Goal: Task Accomplishment & Management: Use online tool/utility

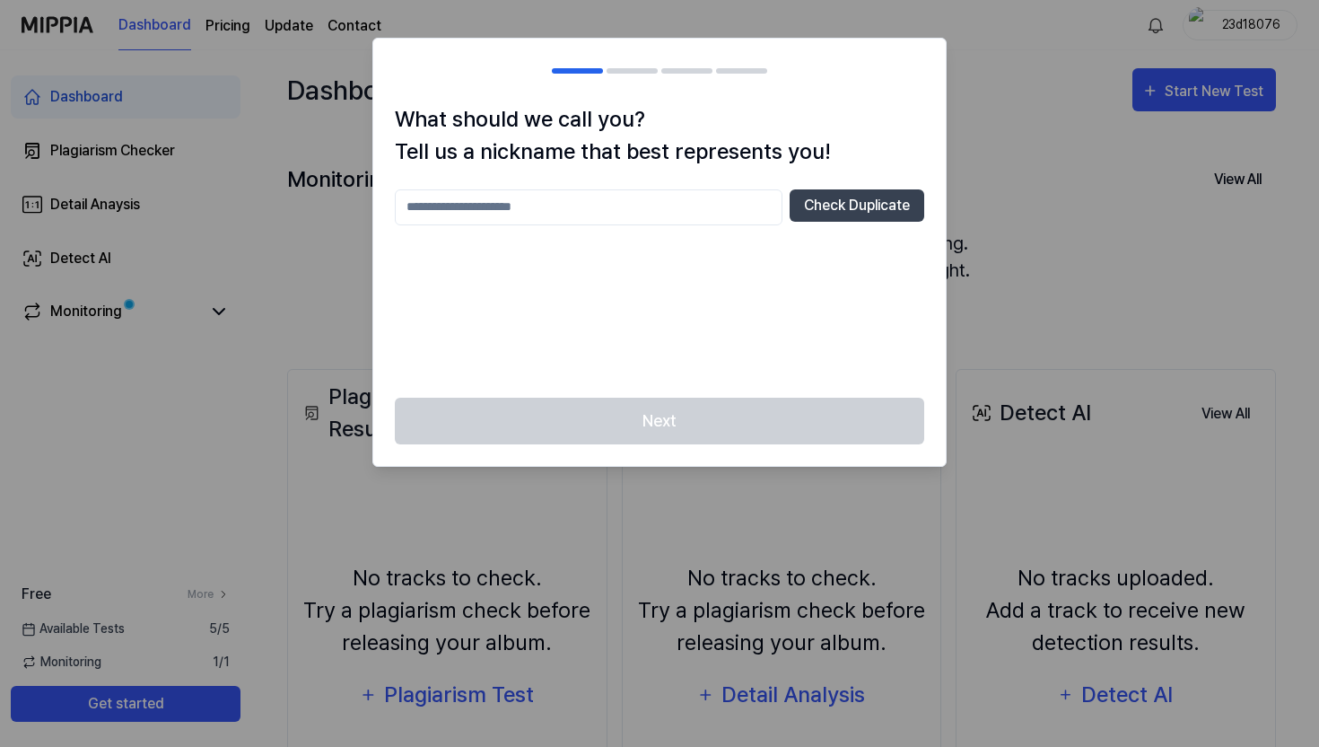
click at [719, 210] on input "text" at bounding box center [589, 207] width 388 height 36
type input "****"
click at [734, 366] on div "**** Check Duplicate" at bounding box center [660, 282] width 530 height 187
click at [708, 218] on input "****" at bounding box center [589, 207] width 388 height 36
click at [823, 213] on button "Check Duplicate" at bounding box center [857, 205] width 135 height 32
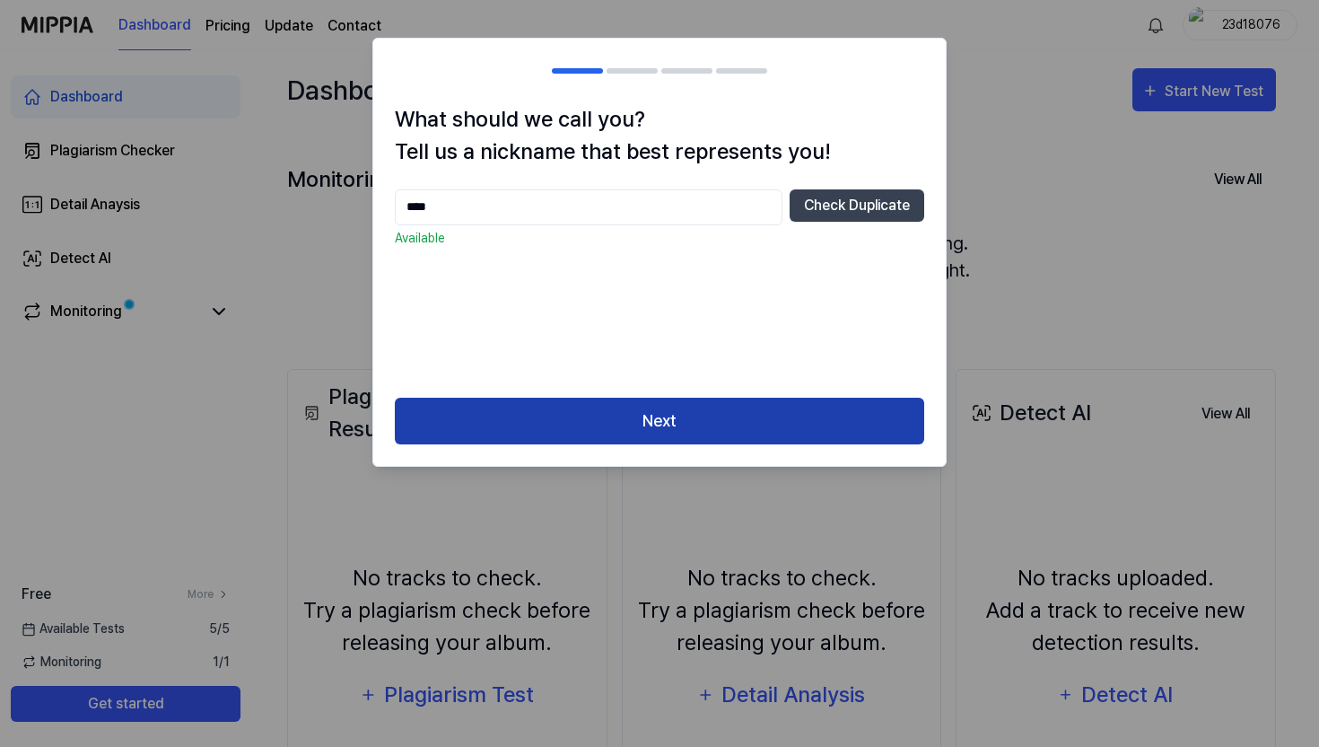
click at [721, 411] on button "Next" at bounding box center [660, 422] width 530 height 48
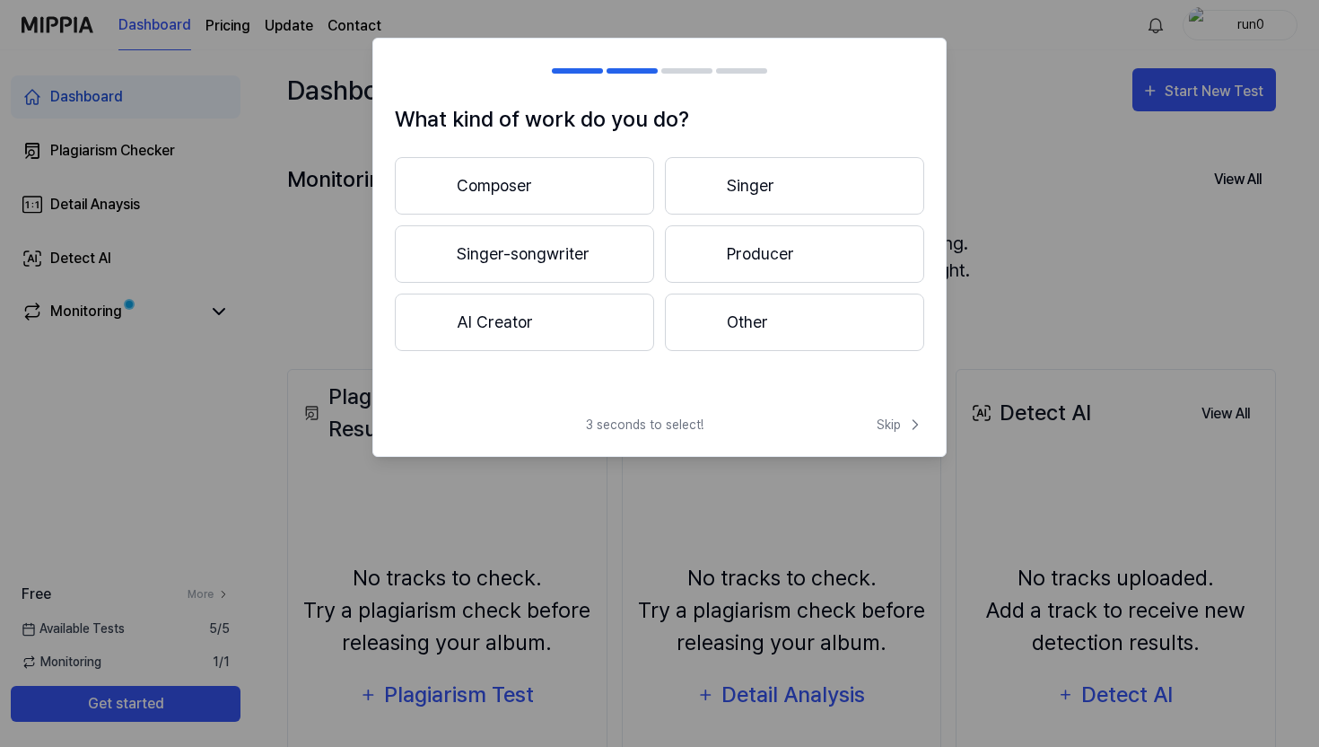
click at [595, 193] on button "Composer" at bounding box center [524, 185] width 259 height 57
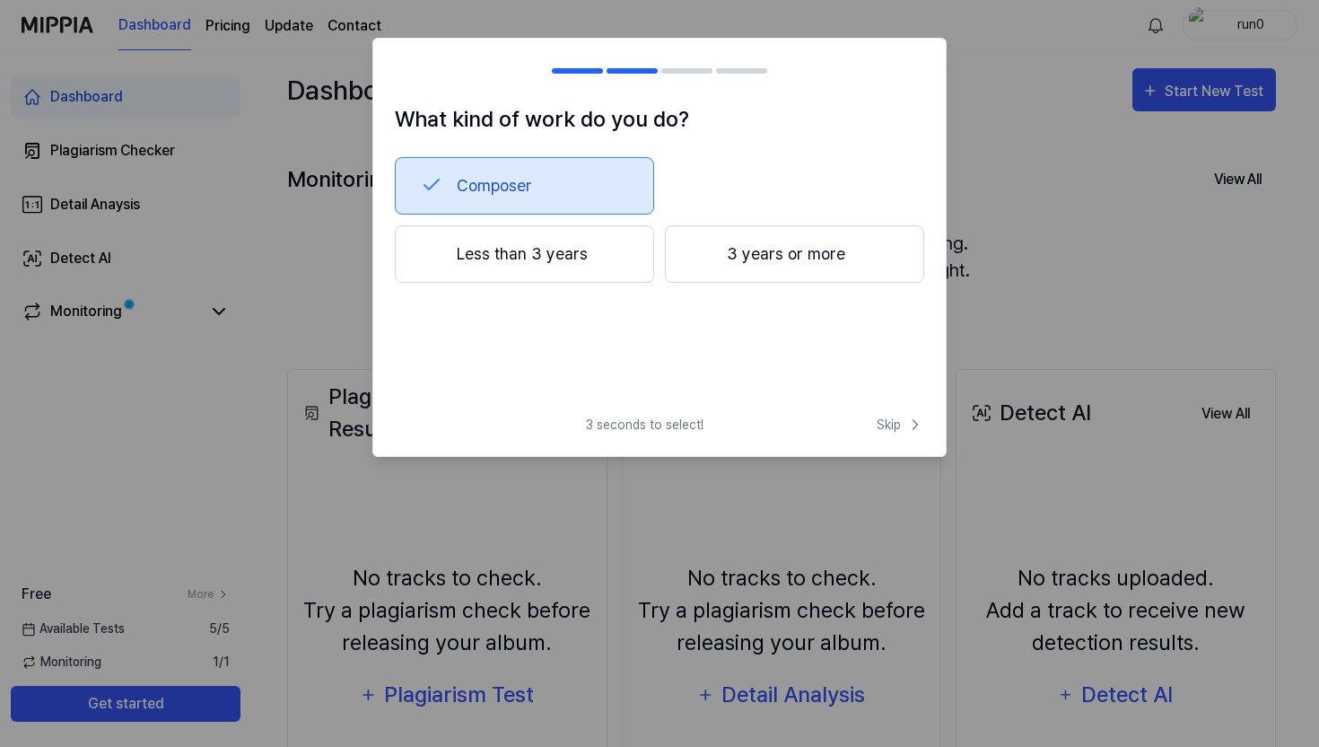
click at [640, 408] on div "What kind of work do you do? Composer Less than 3 years 3 years or more 3 secon…" at bounding box center [659, 247] width 574 height 419
click at [569, 273] on button "Less than 3 years" at bounding box center [524, 253] width 259 height 57
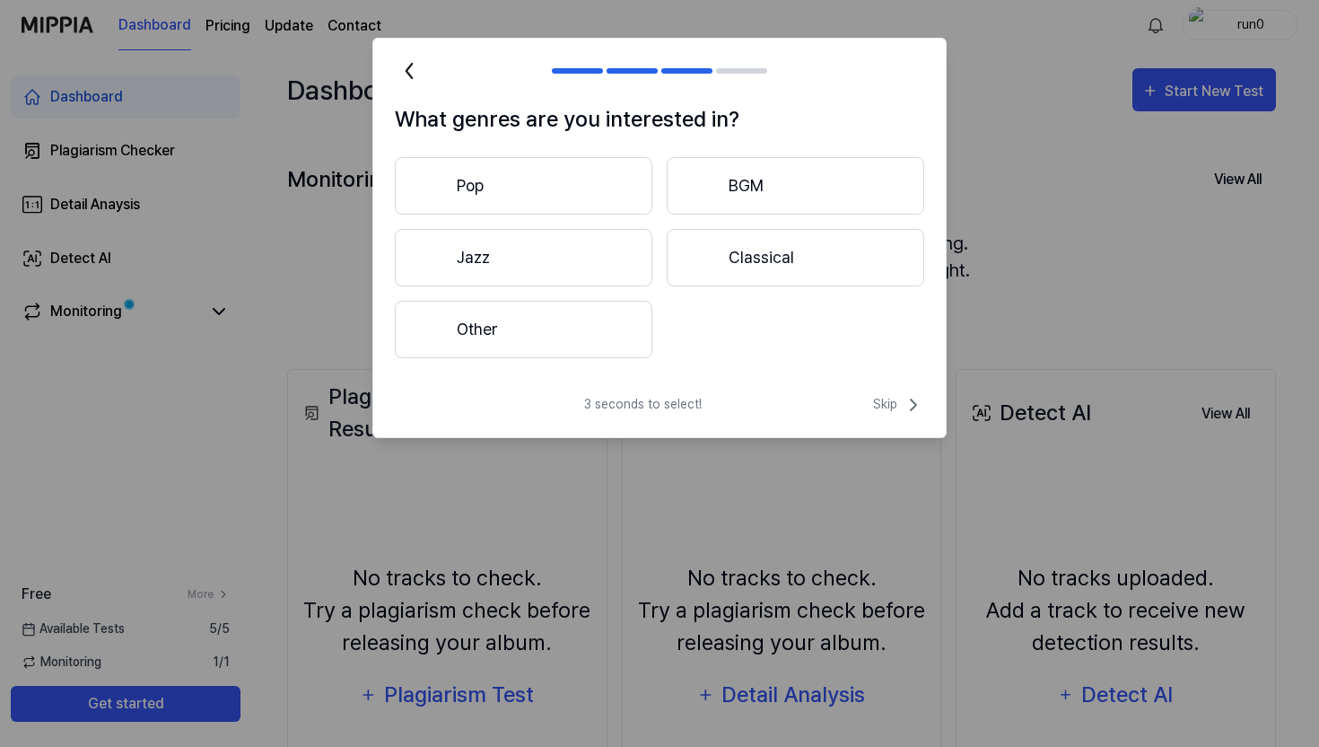
click at [602, 327] on button "Other" at bounding box center [524, 329] width 258 height 57
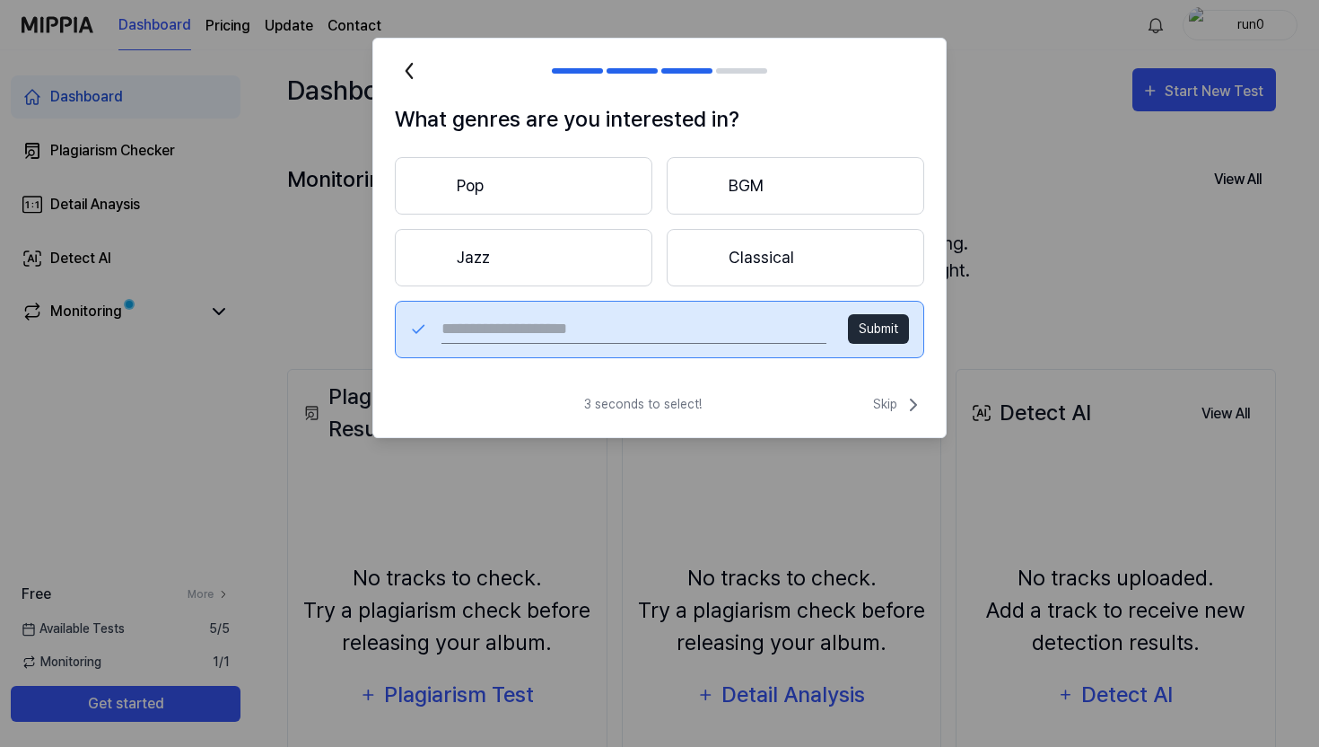
click at [640, 332] on input "text" at bounding box center [634, 329] width 385 height 29
type input "*******"
click at [884, 330] on button "Submit" at bounding box center [878, 329] width 61 height 30
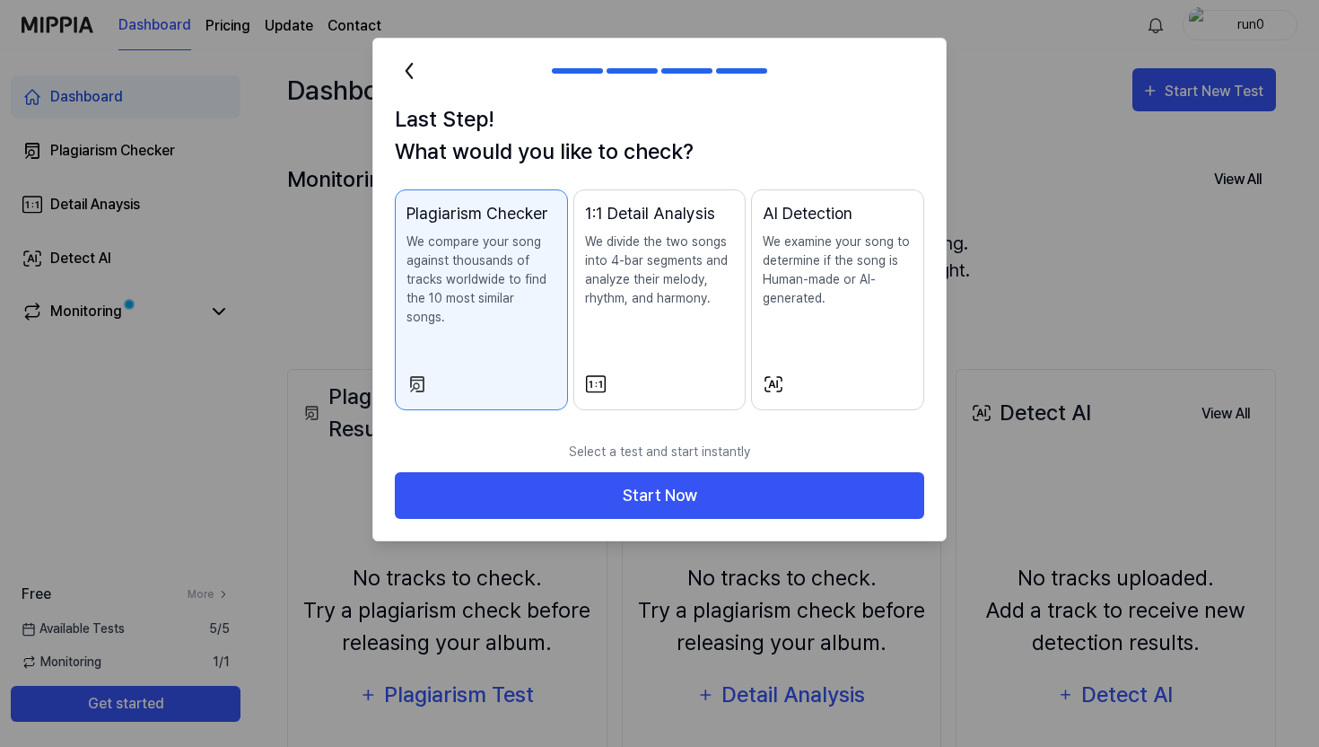
click at [793, 331] on div "AI Detection We examine your song to determine if the song is Human-made or AI-…" at bounding box center [838, 272] width 150 height 143
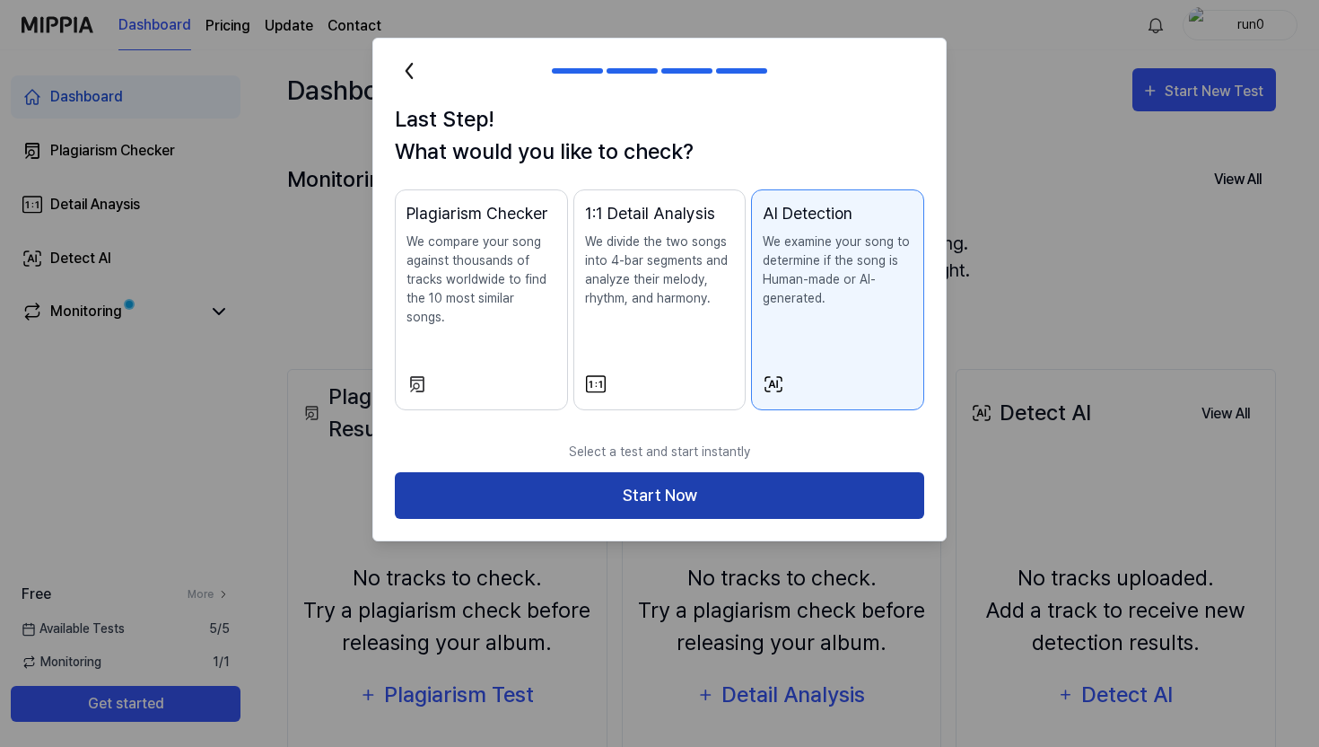
click at [809, 482] on button "Start Now" at bounding box center [660, 496] width 530 height 48
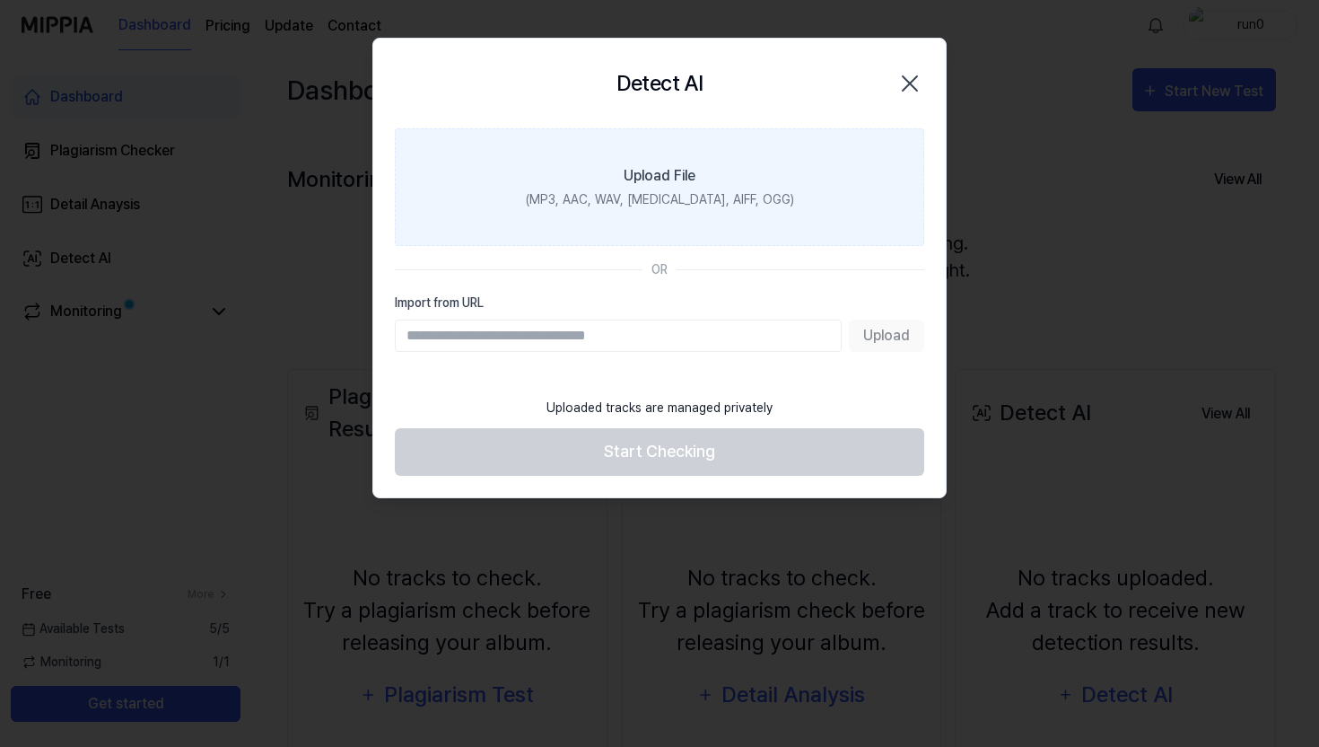
click at [731, 146] on label "Upload File (MP3, AAC, WAV, FLAC, AIFF, OGG)" at bounding box center [660, 187] width 530 height 118
click at [0, 0] on input "Upload File (MP3, AAC, WAV, FLAC, AIFF, OGG)" at bounding box center [0, 0] width 0 height 0
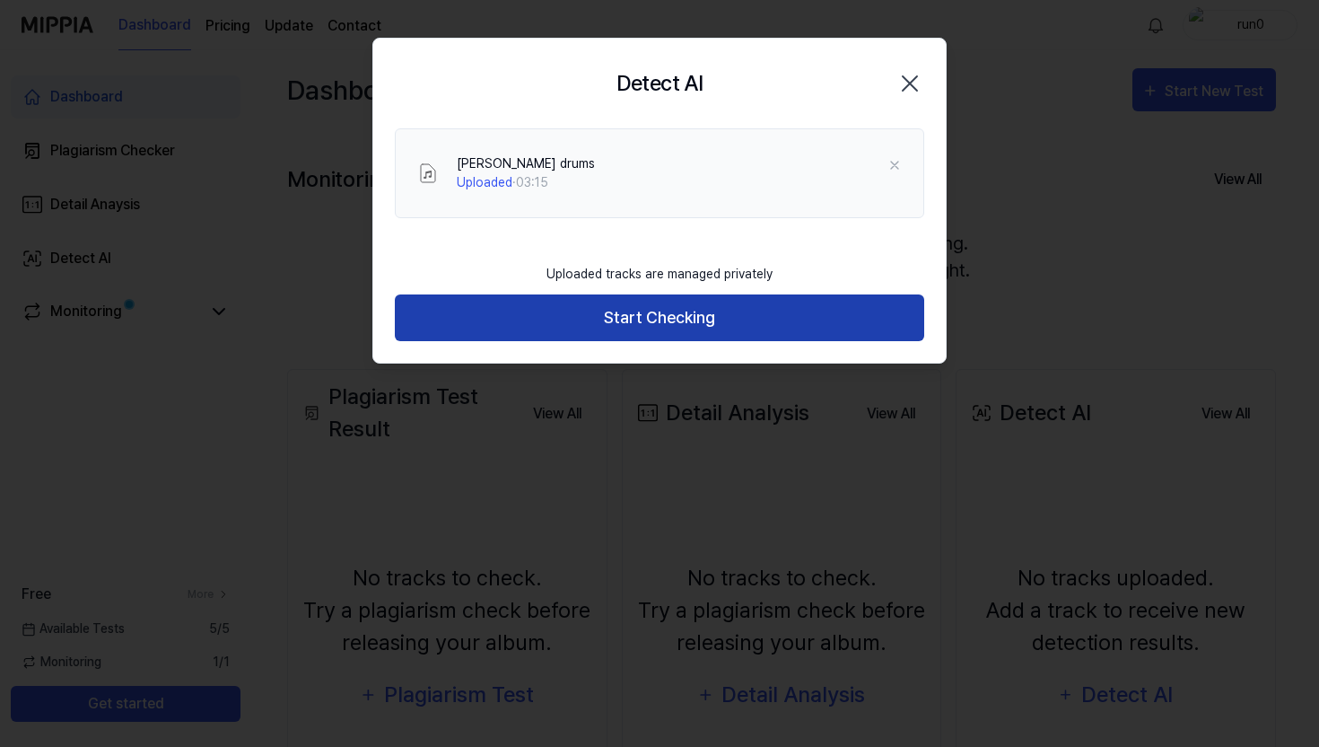
click at [692, 299] on button "Start Checking" at bounding box center [660, 318] width 530 height 48
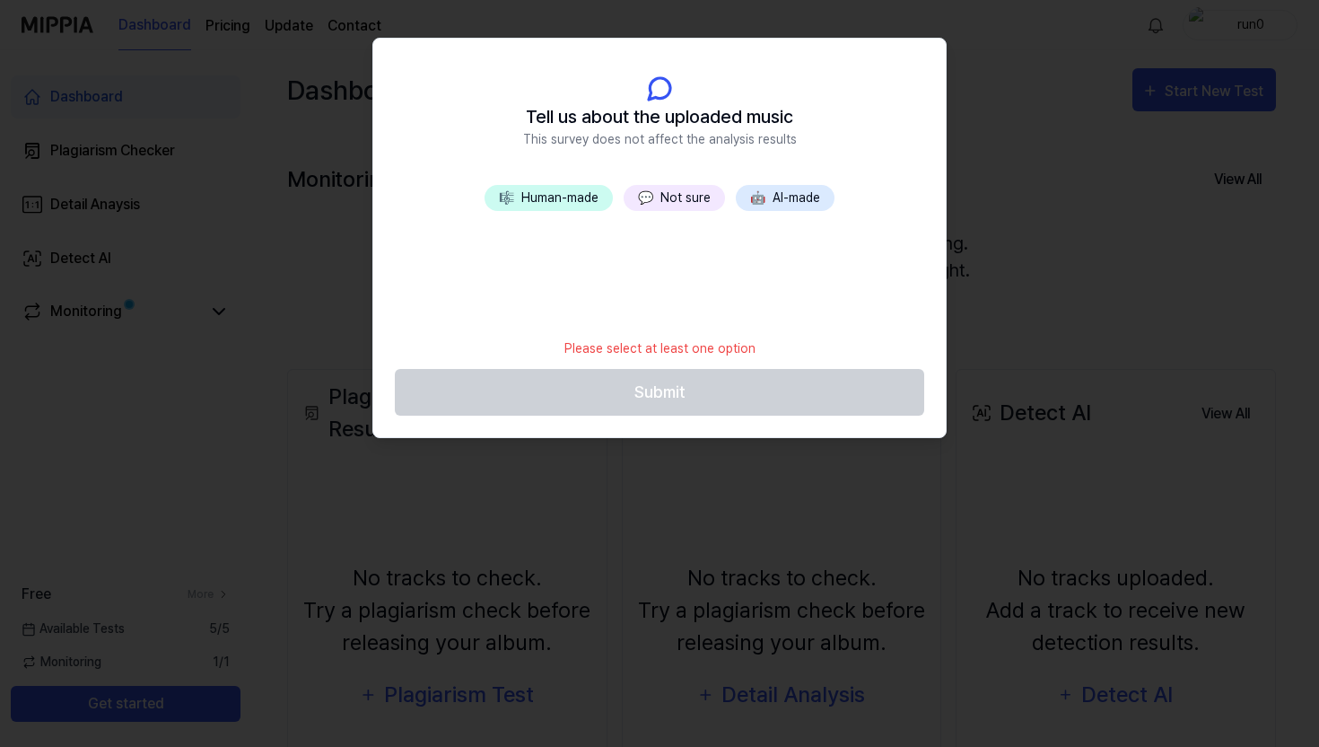
click at [574, 192] on button "🎼 Human-made" at bounding box center [549, 198] width 128 height 26
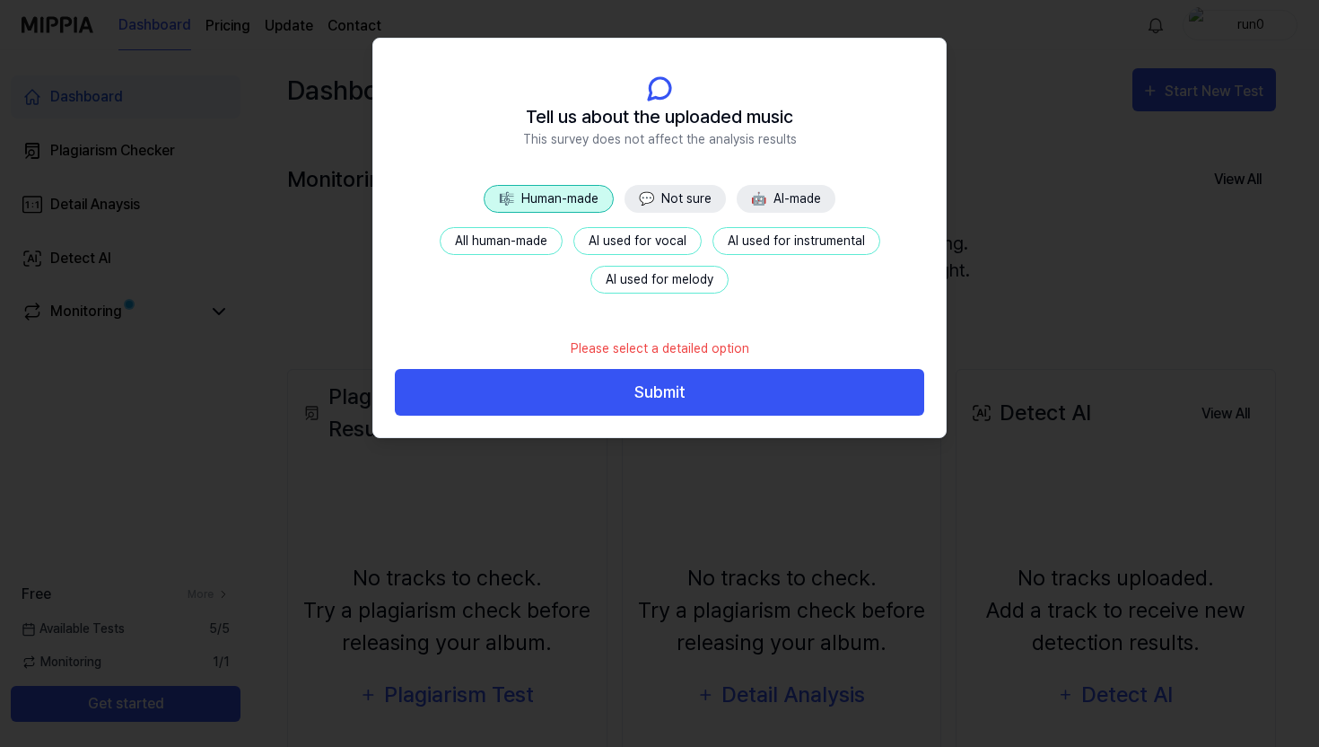
click at [553, 235] on button "All human-made" at bounding box center [501, 241] width 123 height 28
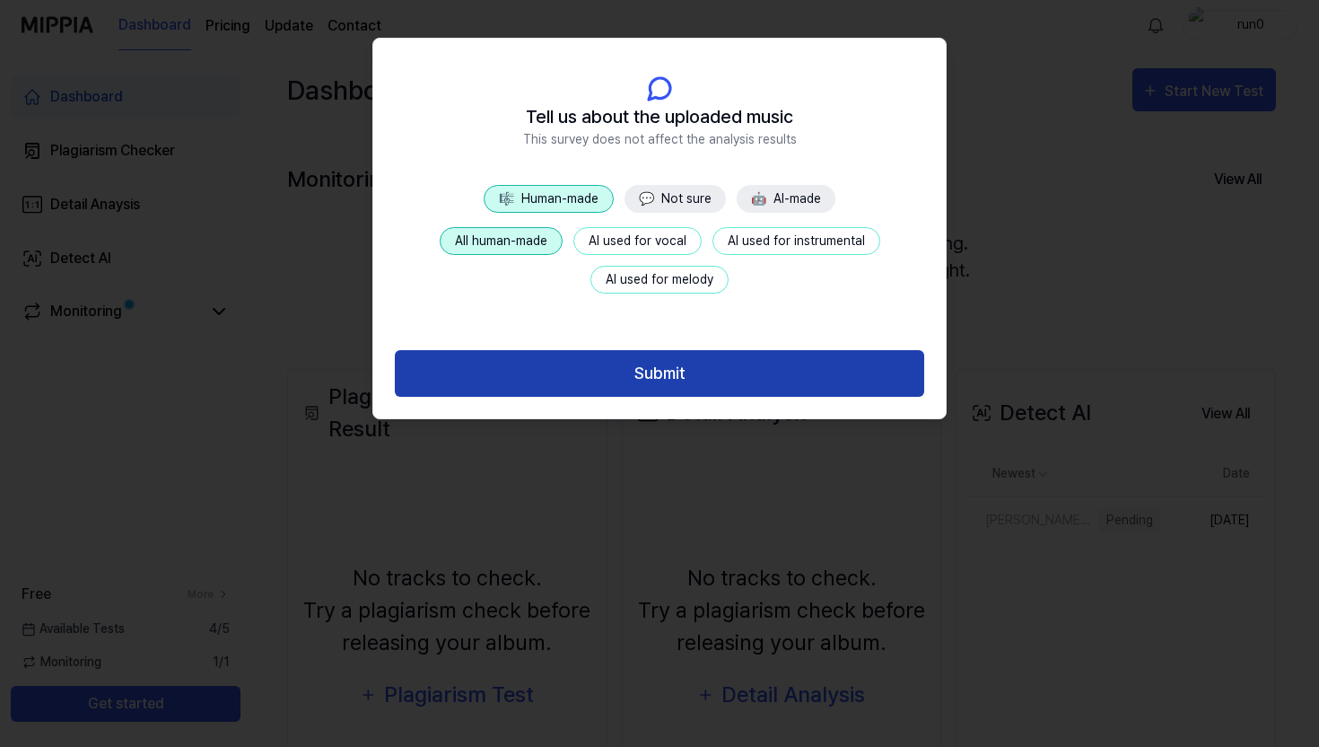
click at [639, 363] on button "Submit" at bounding box center [660, 374] width 530 height 48
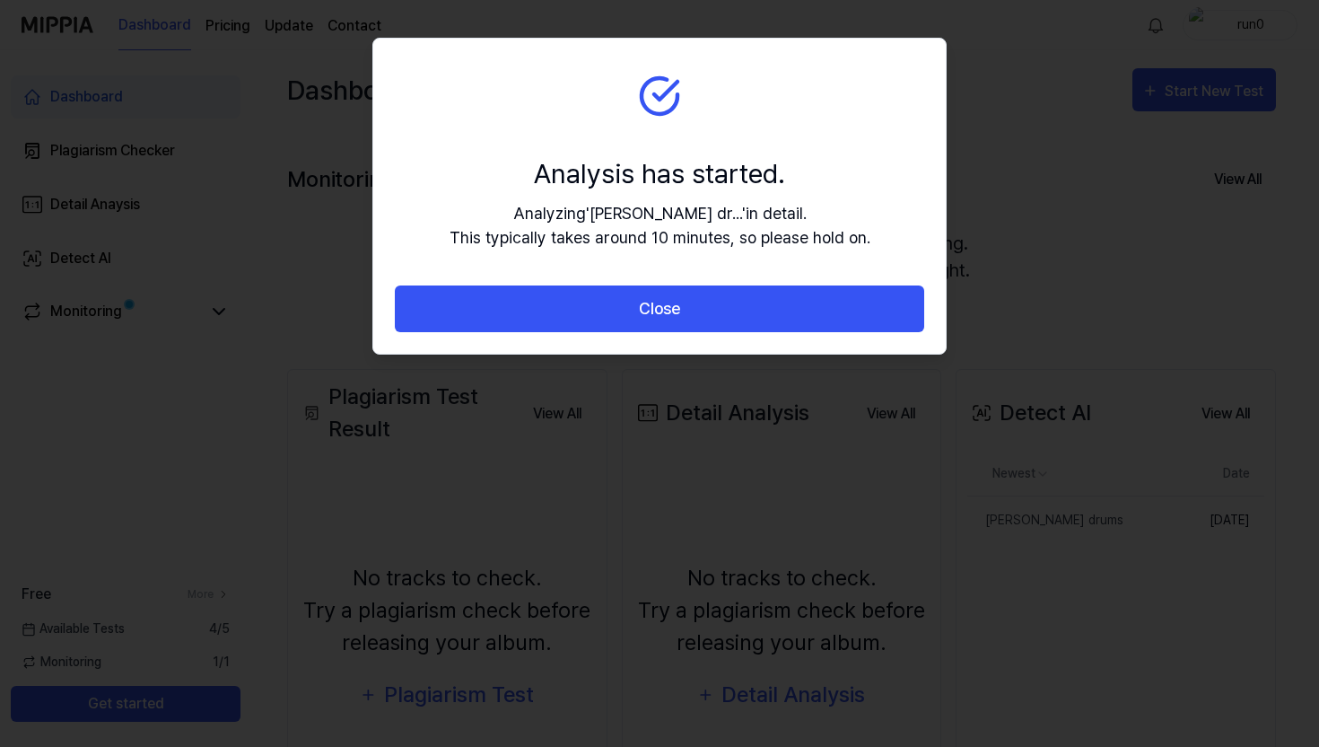
click at [670, 275] on section "Analysis has started. Analyzing ' marvins dr... ' in detail. This typically tak…" at bounding box center [659, 162] width 573 height 247
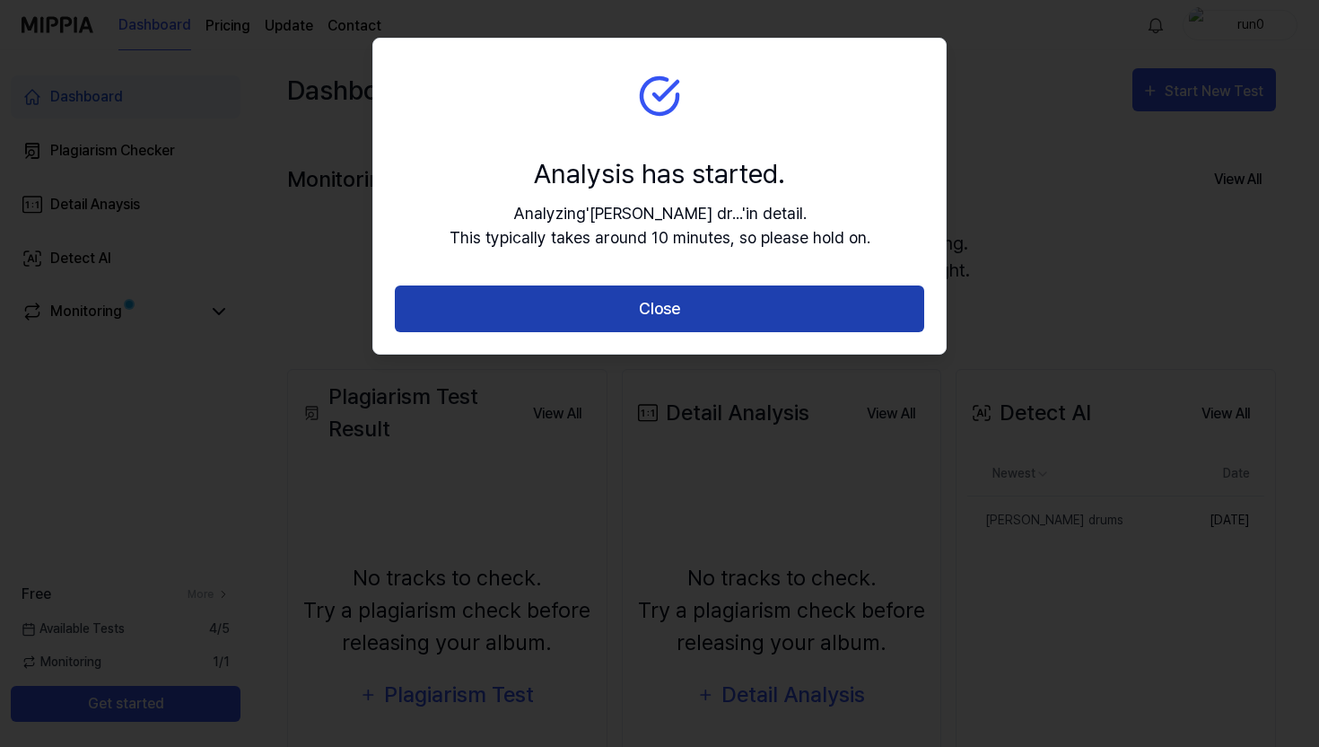
click at [680, 310] on button "Close" at bounding box center [660, 309] width 530 height 48
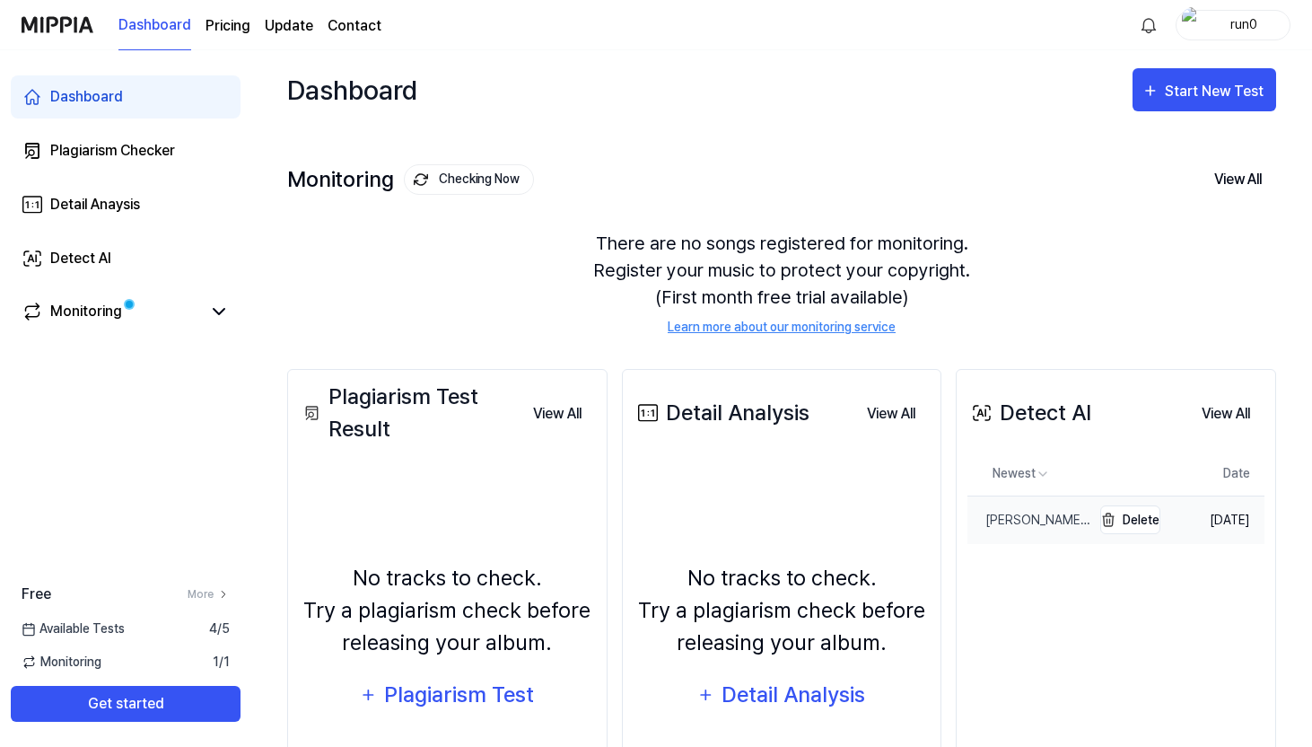
click at [1042, 517] on div "[PERSON_NAME] drums" at bounding box center [1030, 520] width 124 height 19
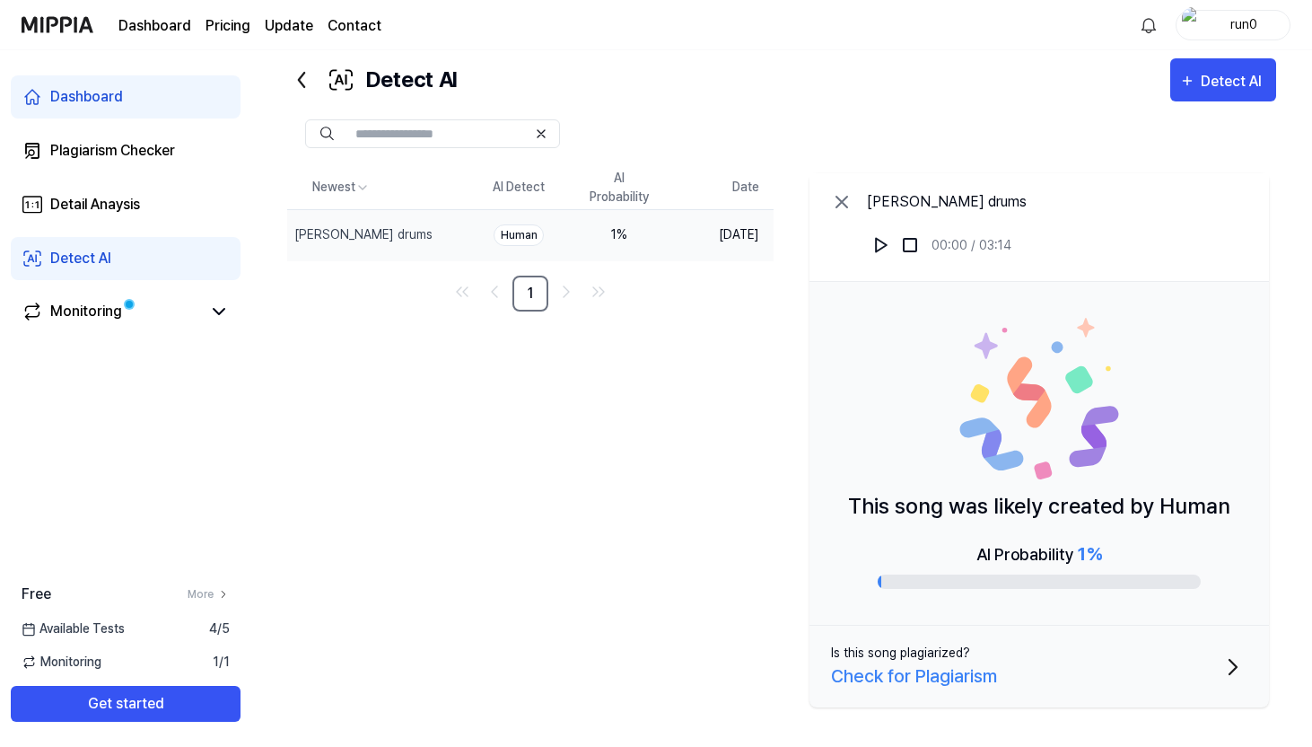
scroll to position [41, 0]
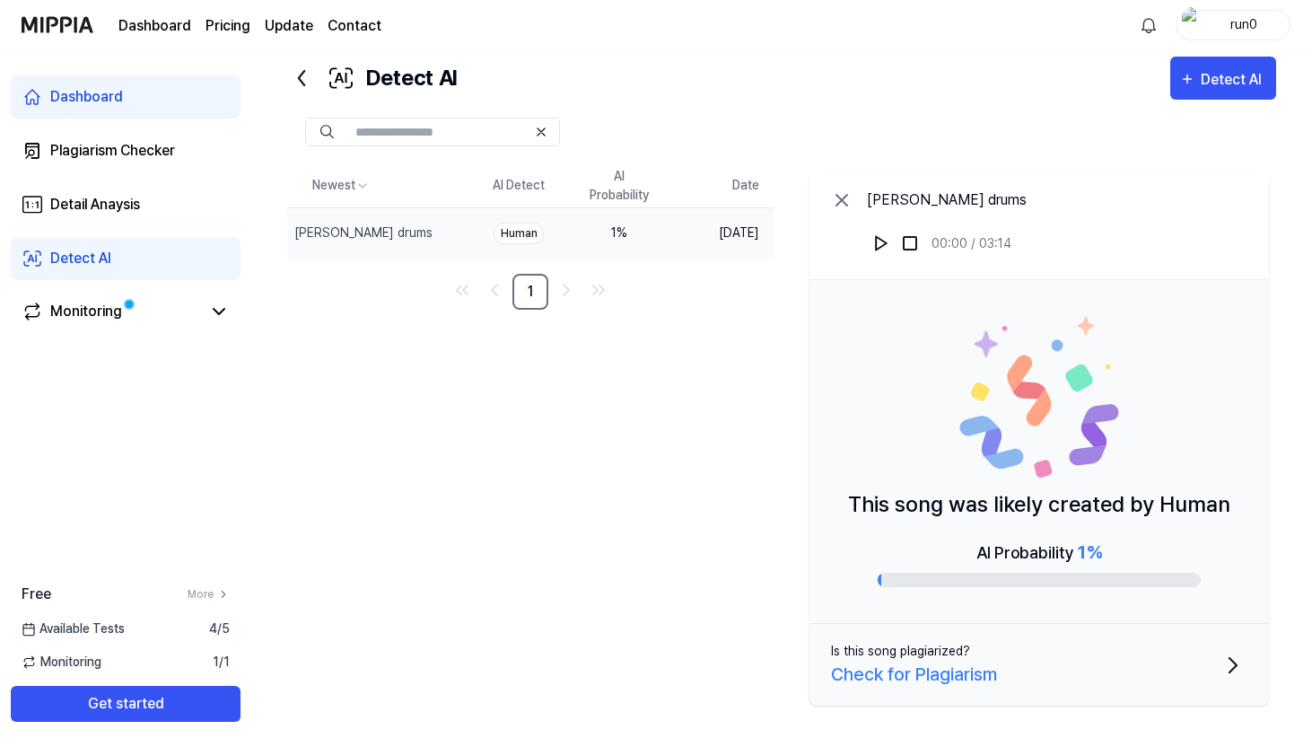
click at [1166, 679] on button "Is this song plagiarized? Check for Plagiarism" at bounding box center [1040, 665] width 460 height 82
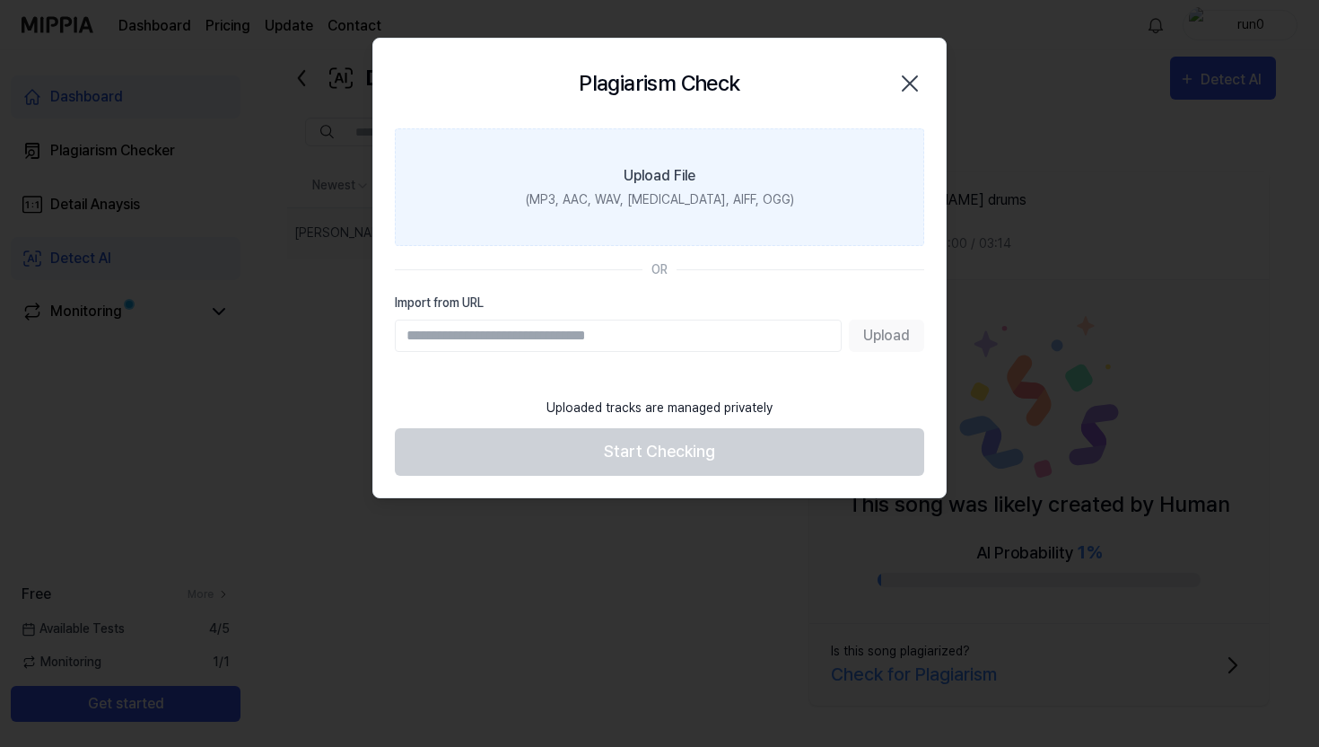
click at [810, 177] on label "Upload File (MP3, AAC, WAV, FLAC, AIFF, OGG)" at bounding box center [660, 187] width 530 height 118
click at [0, 0] on input "Upload File (MP3, AAC, WAV, FLAC, AIFF, OGG)" at bounding box center [0, 0] width 0 height 0
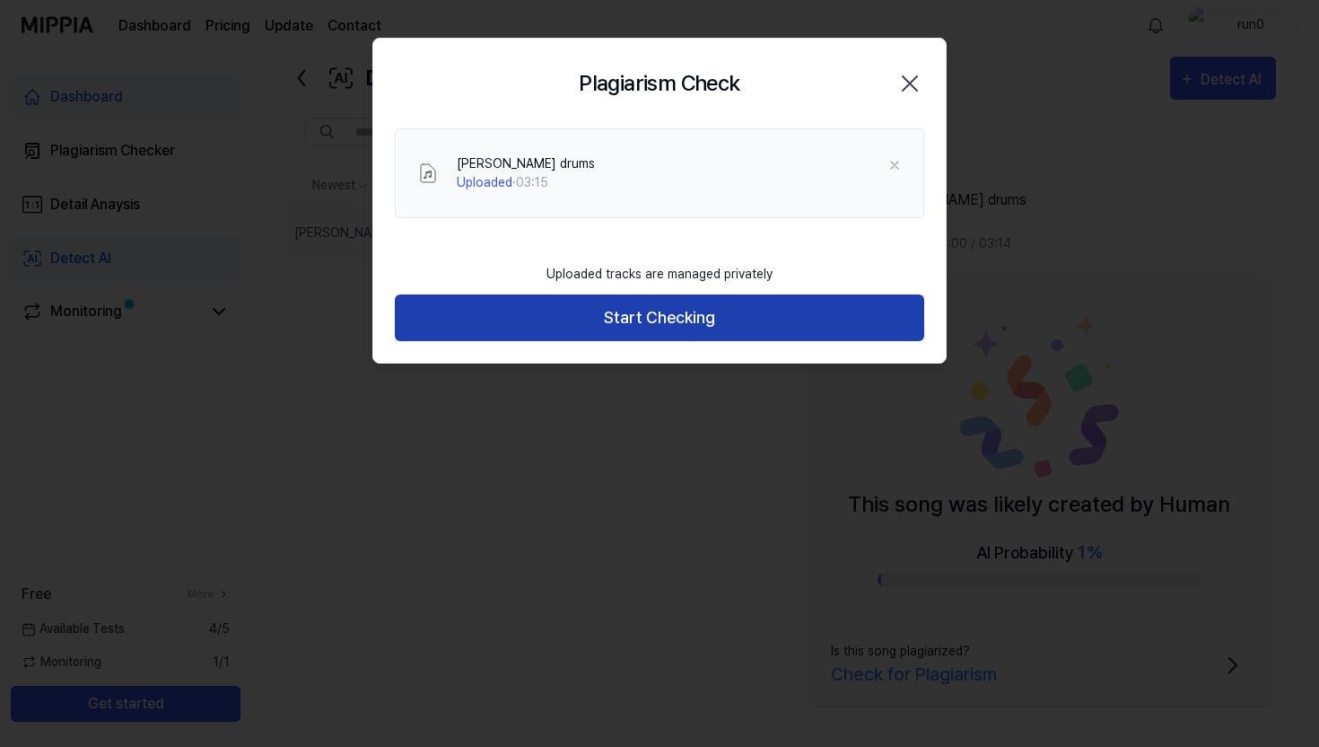
click at [692, 307] on button "Start Checking" at bounding box center [660, 318] width 530 height 48
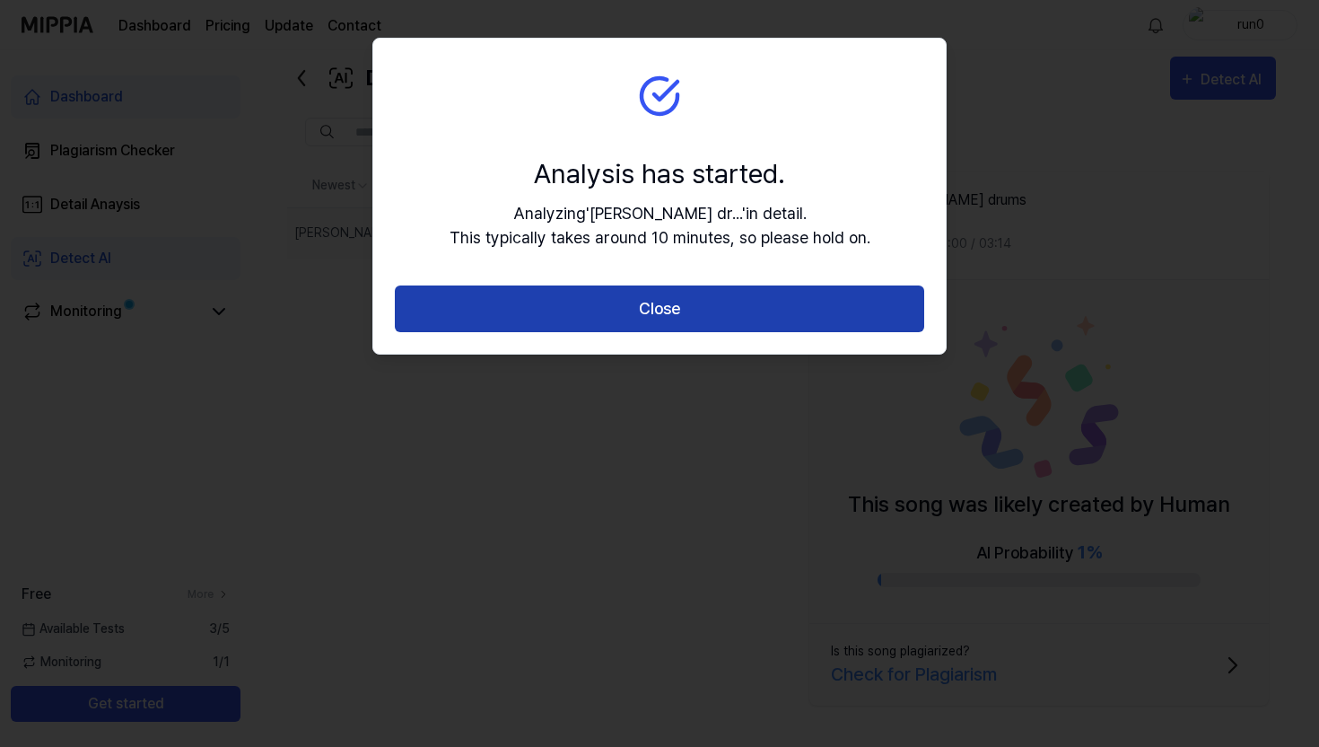
click at [691, 306] on button "Close" at bounding box center [660, 309] width 530 height 48
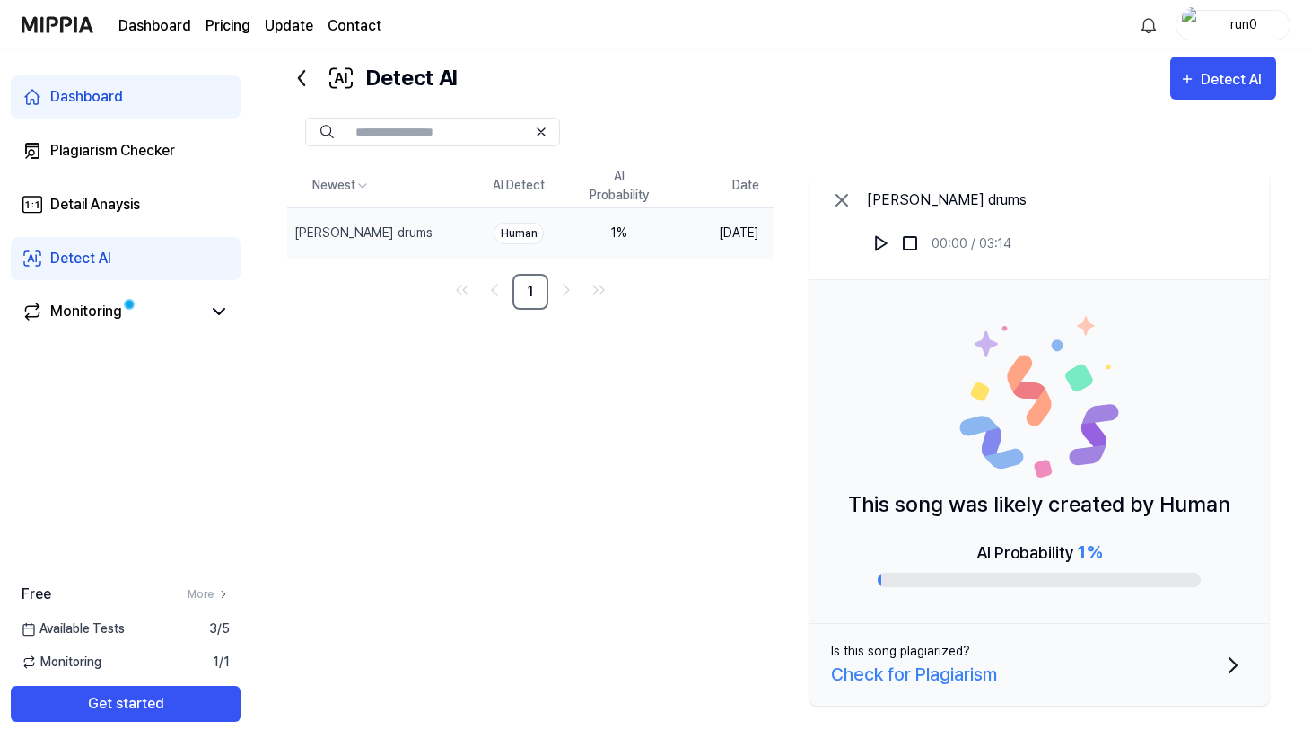
click at [303, 81] on icon at bounding box center [301, 78] width 29 height 29
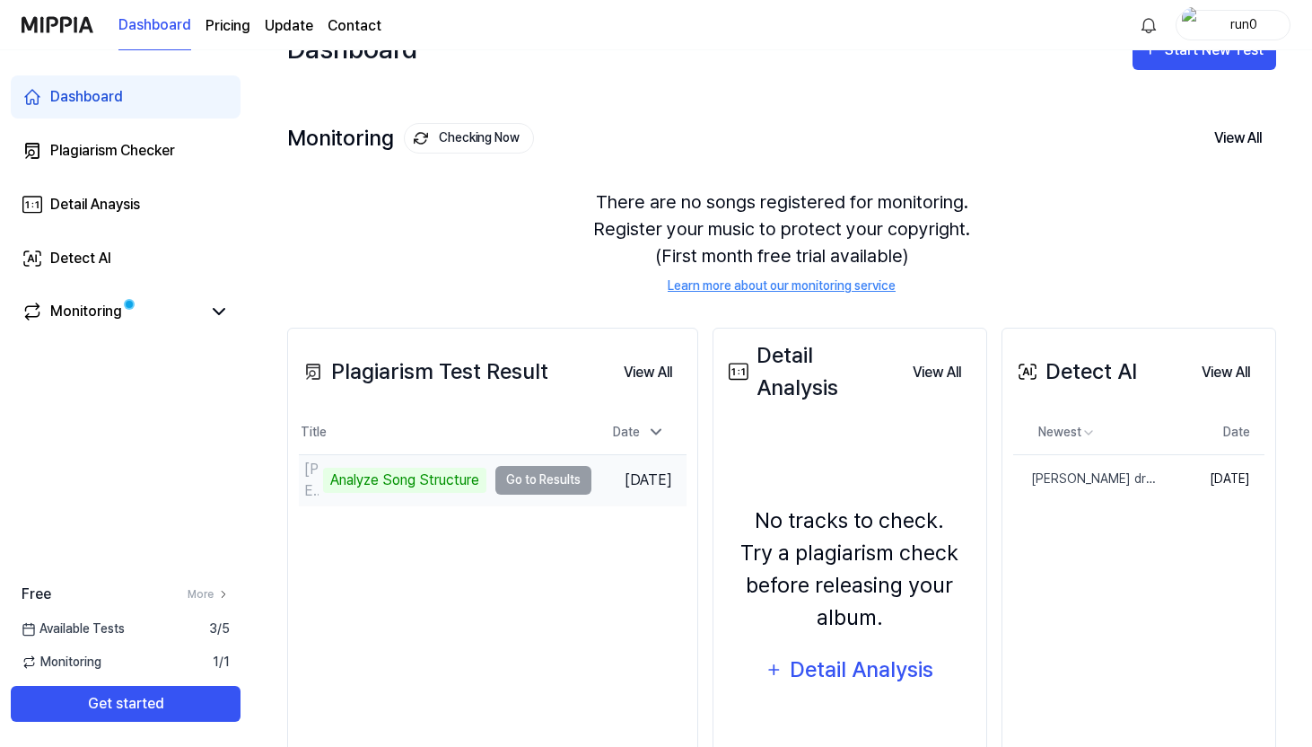
click at [554, 478] on td "marvins drums Analyze Song Structure Go to Results" at bounding box center [445, 480] width 293 height 50
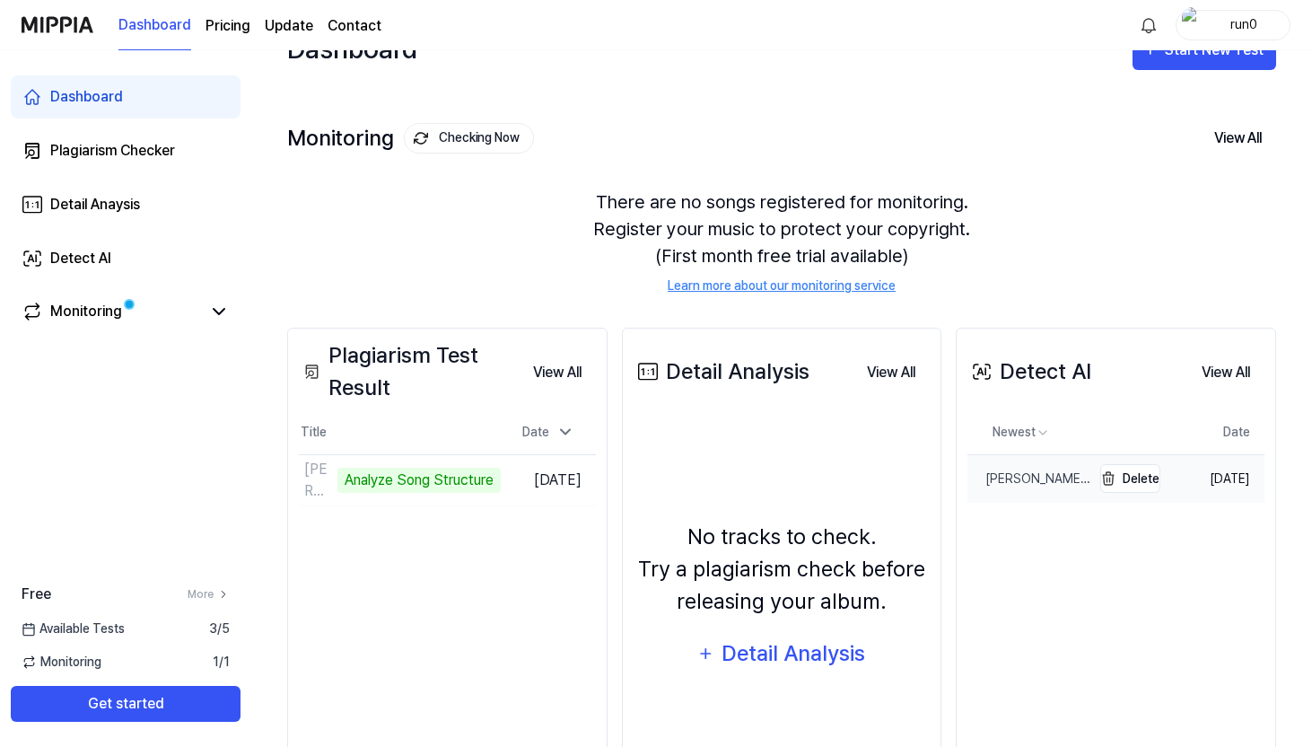
click at [1054, 482] on div "[PERSON_NAME] drums" at bounding box center [1030, 478] width 124 height 19
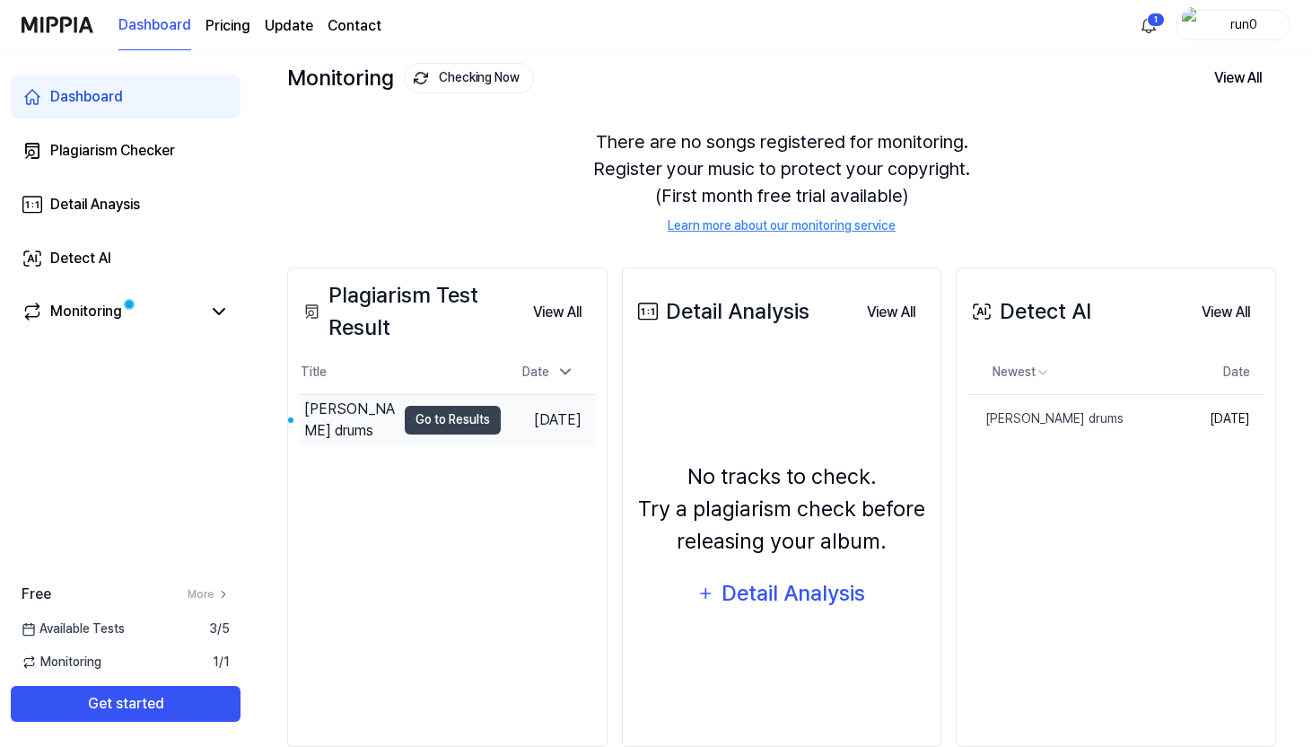
click at [380, 434] on td "[PERSON_NAME] drums Go to Results" at bounding box center [400, 420] width 202 height 50
click at [420, 421] on button "Go to Results" at bounding box center [453, 420] width 96 height 29
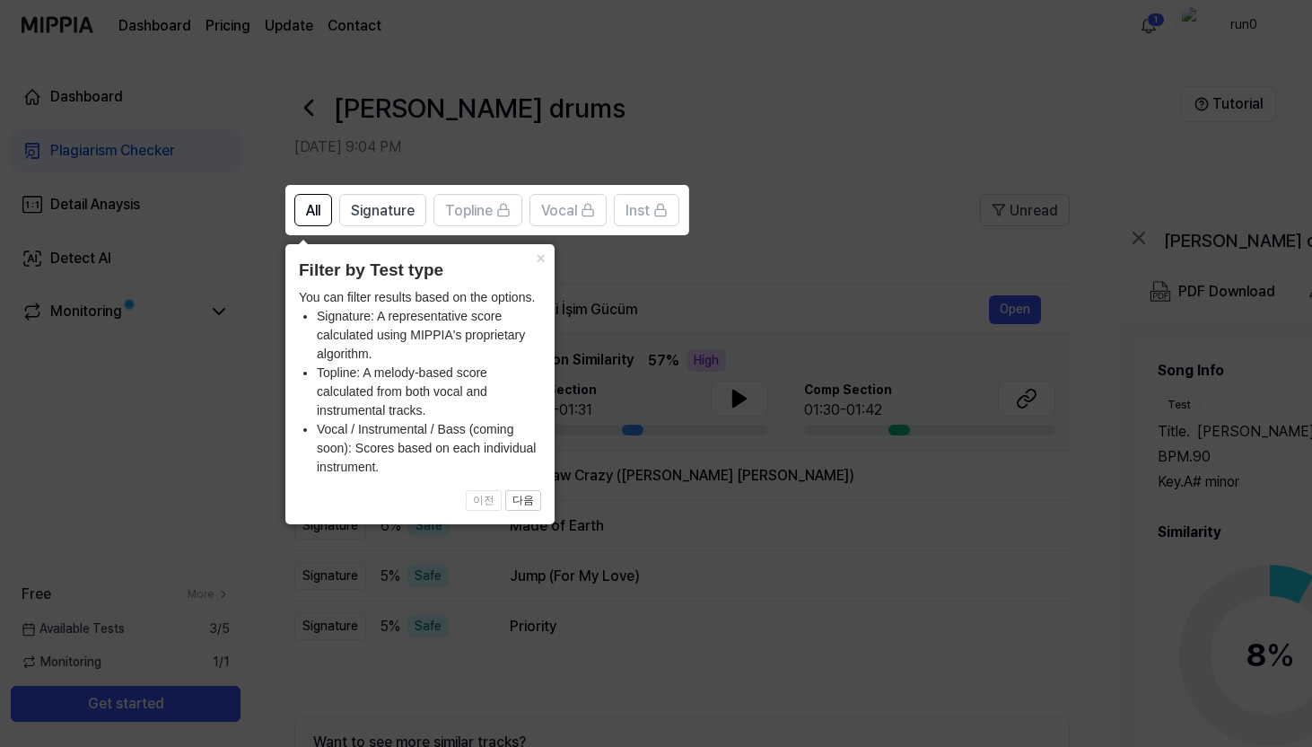
click at [487, 240] on icon at bounding box center [659, 373] width 1319 height 747
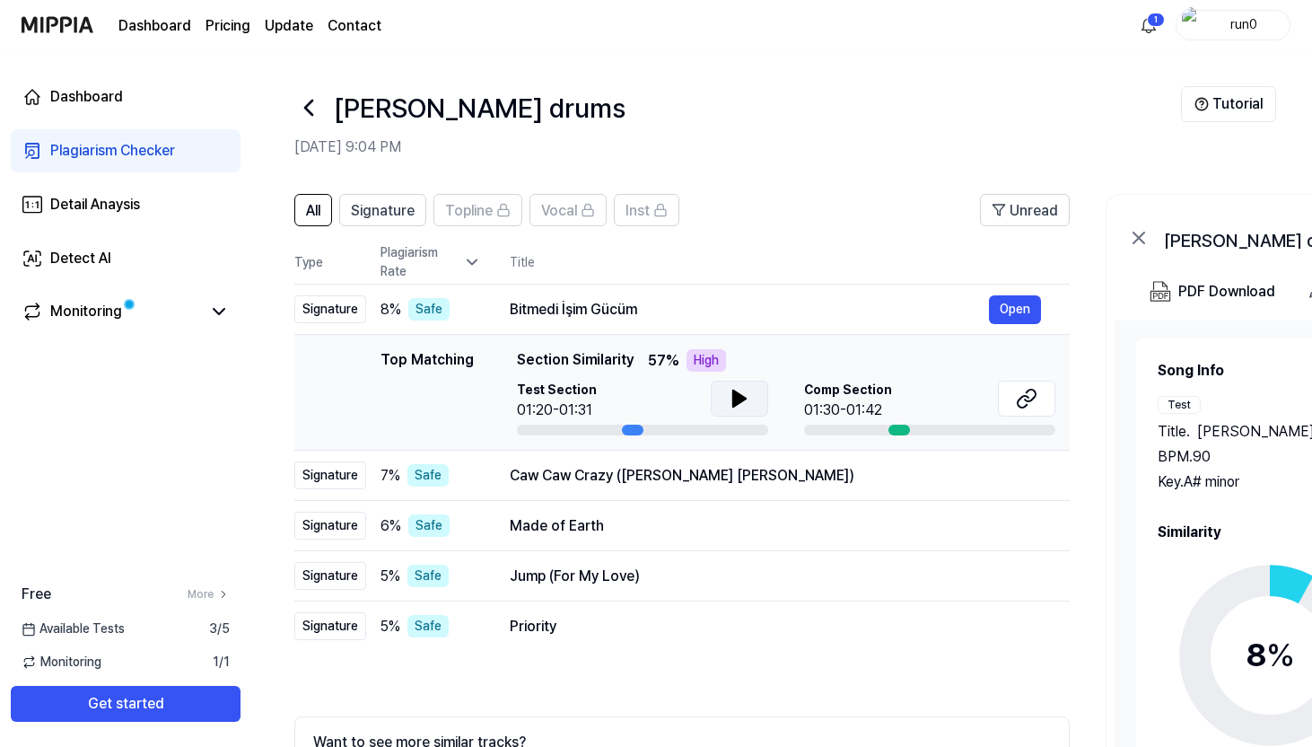
click at [723, 399] on button at bounding box center [739, 399] width 57 height 36
click at [741, 403] on icon at bounding box center [743, 398] width 4 height 14
click at [1023, 309] on button "Open" at bounding box center [1015, 309] width 52 height 29
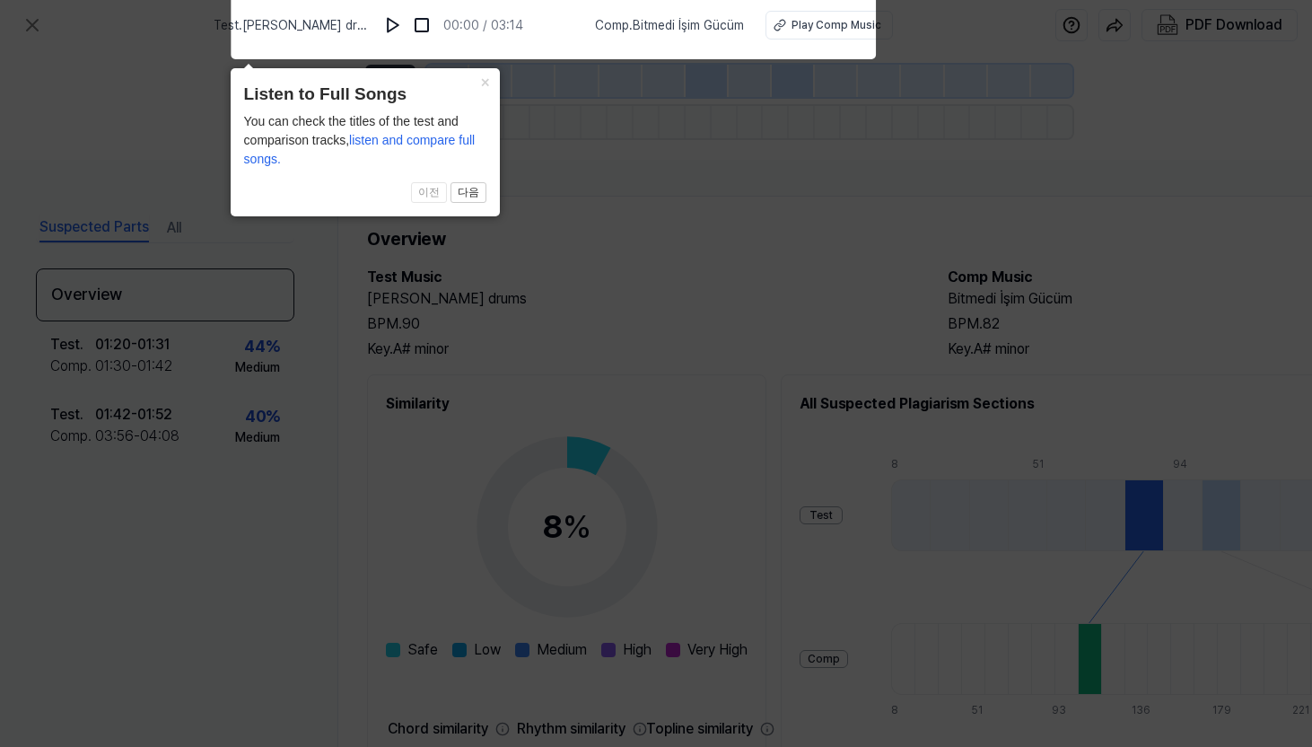
click at [573, 176] on icon at bounding box center [659, 369] width 1319 height 756
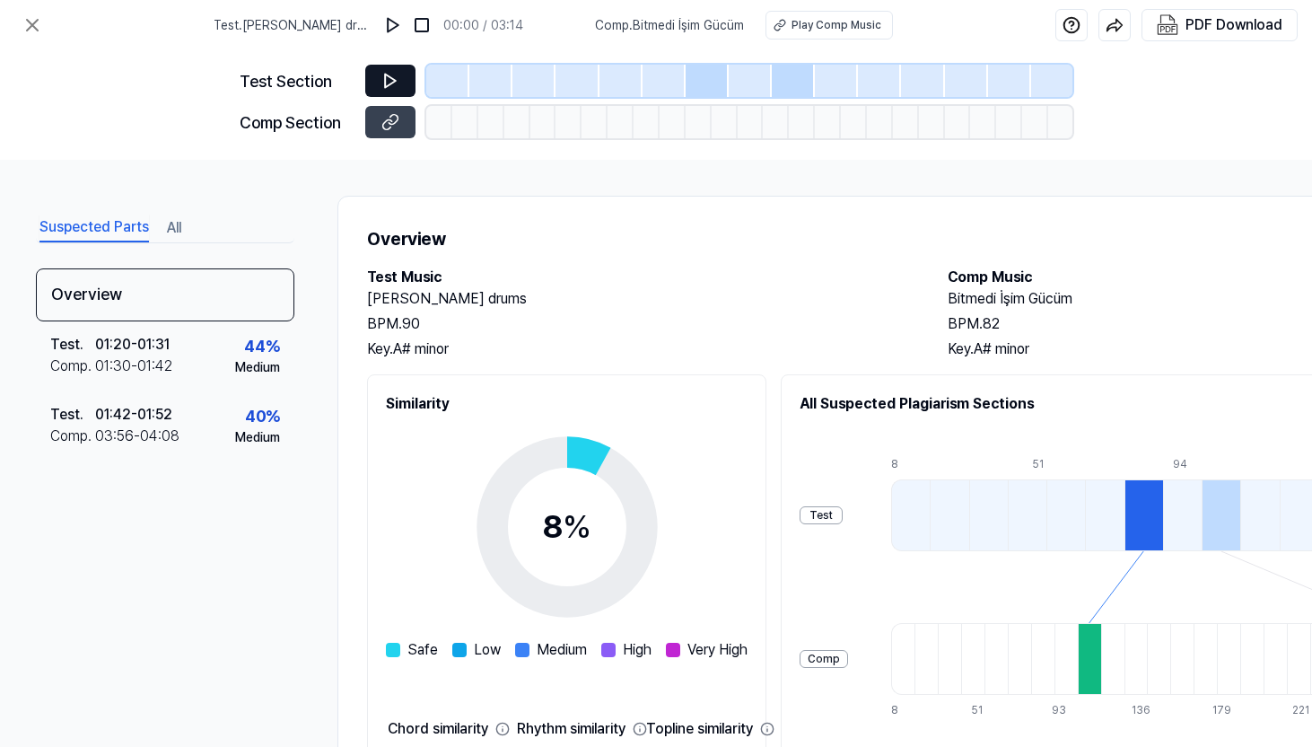
click at [398, 82] on icon at bounding box center [390, 81] width 18 height 18
click at [390, 127] on icon at bounding box center [387, 124] width 9 height 10
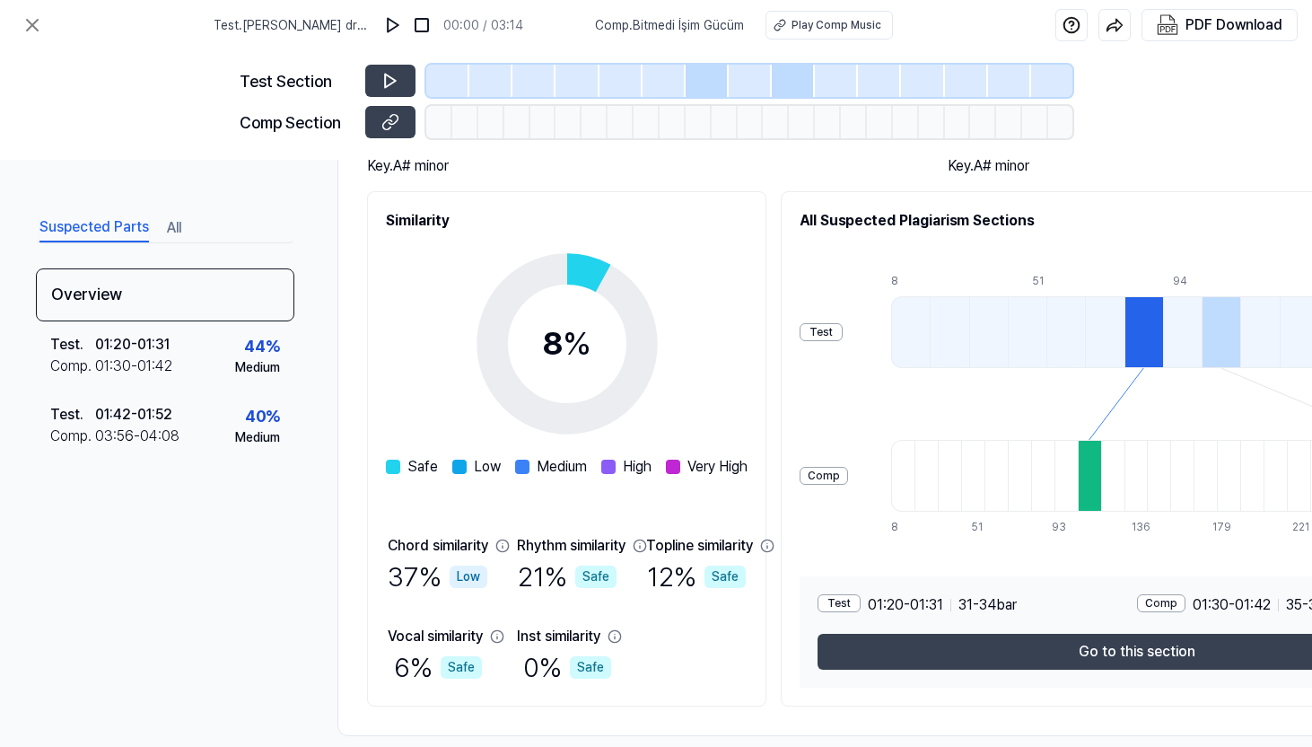
scroll to position [215, 0]
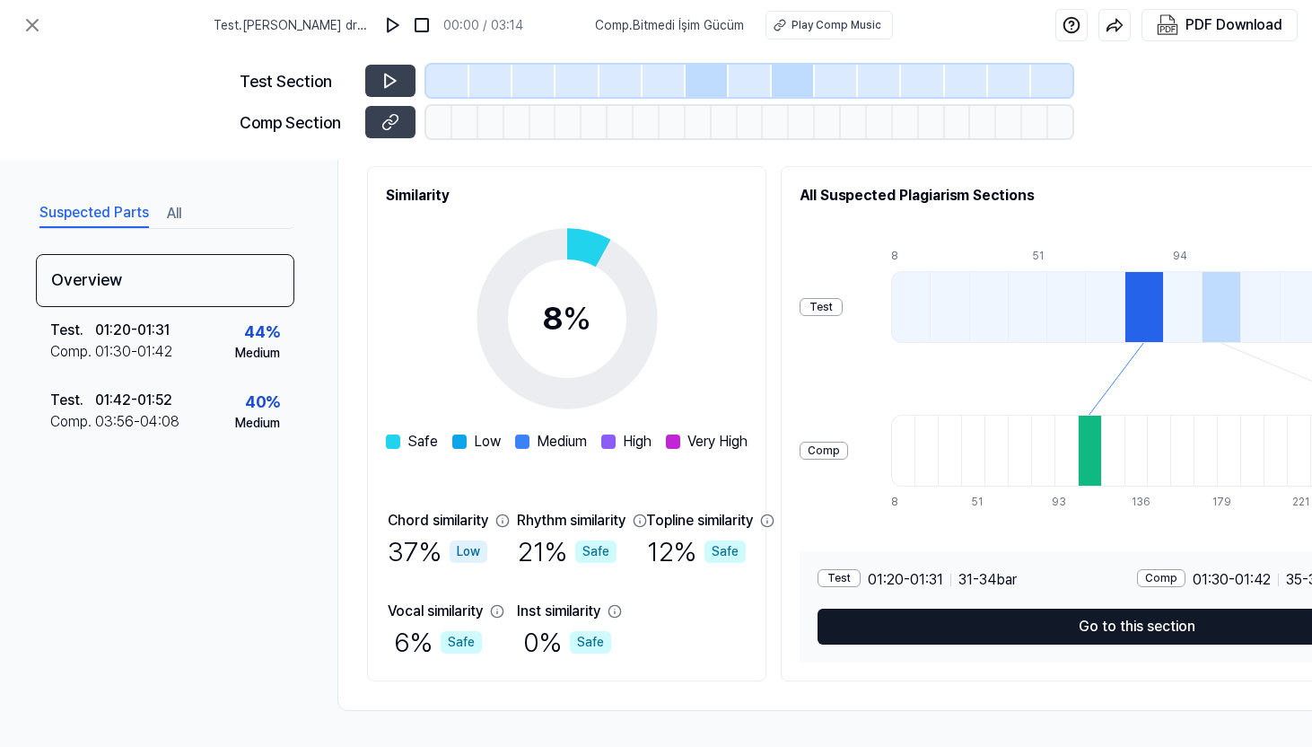
click at [1062, 622] on button "Go to this section" at bounding box center [1137, 627] width 638 height 36
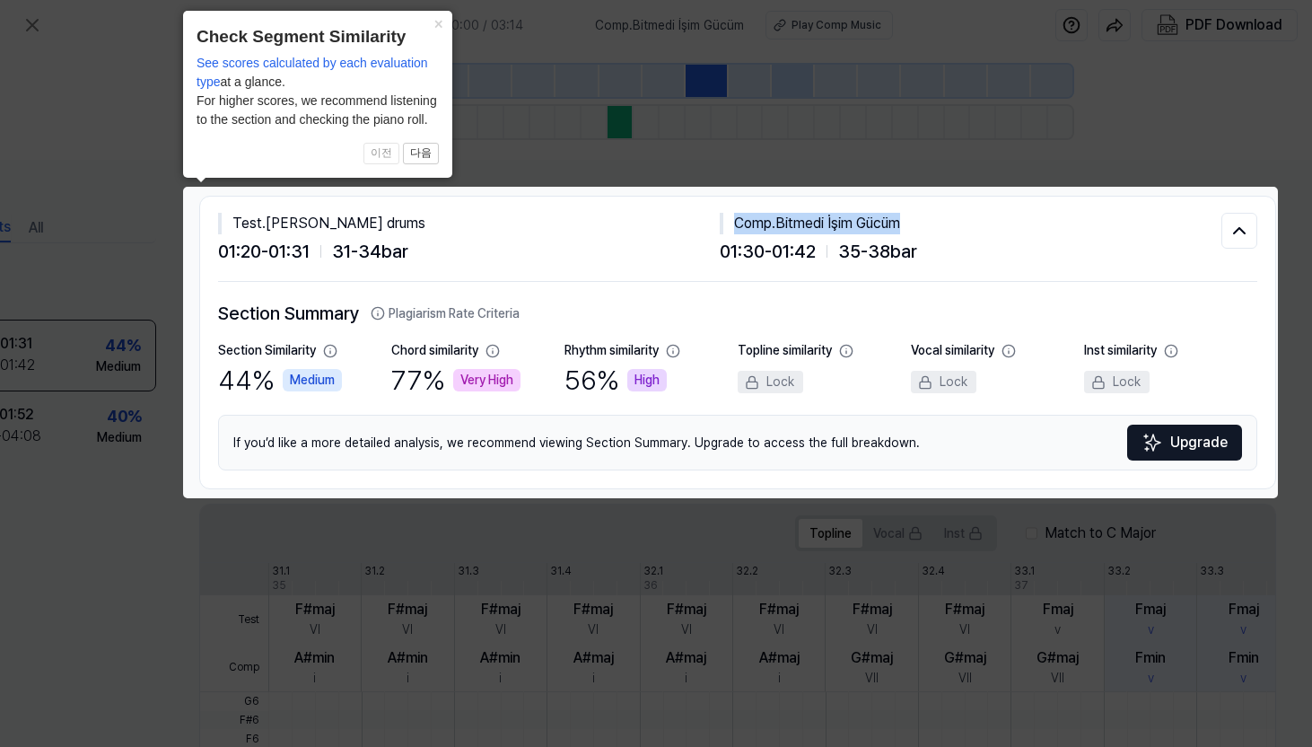
drag, startPoint x: 921, startPoint y: 213, endPoint x: 726, endPoint y: 215, distance: 194.8
click at [726, 215] on div "Comp . Bitmedi İşim Gücüm" at bounding box center [971, 224] width 502 height 22
copy div "Comp . Bitmedi İşim Gücüm"
click at [1118, 192] on body "Test . [PERSON_NAME] drums 00:00 / 03:14 Comp . Bitmedi İşim Gücüm Play Comp Mu…" at bounding box center [656, 373] width 1312 height 747
click at [1074, 137] on icon at bounding box center [659, 373] width 1319 height 747
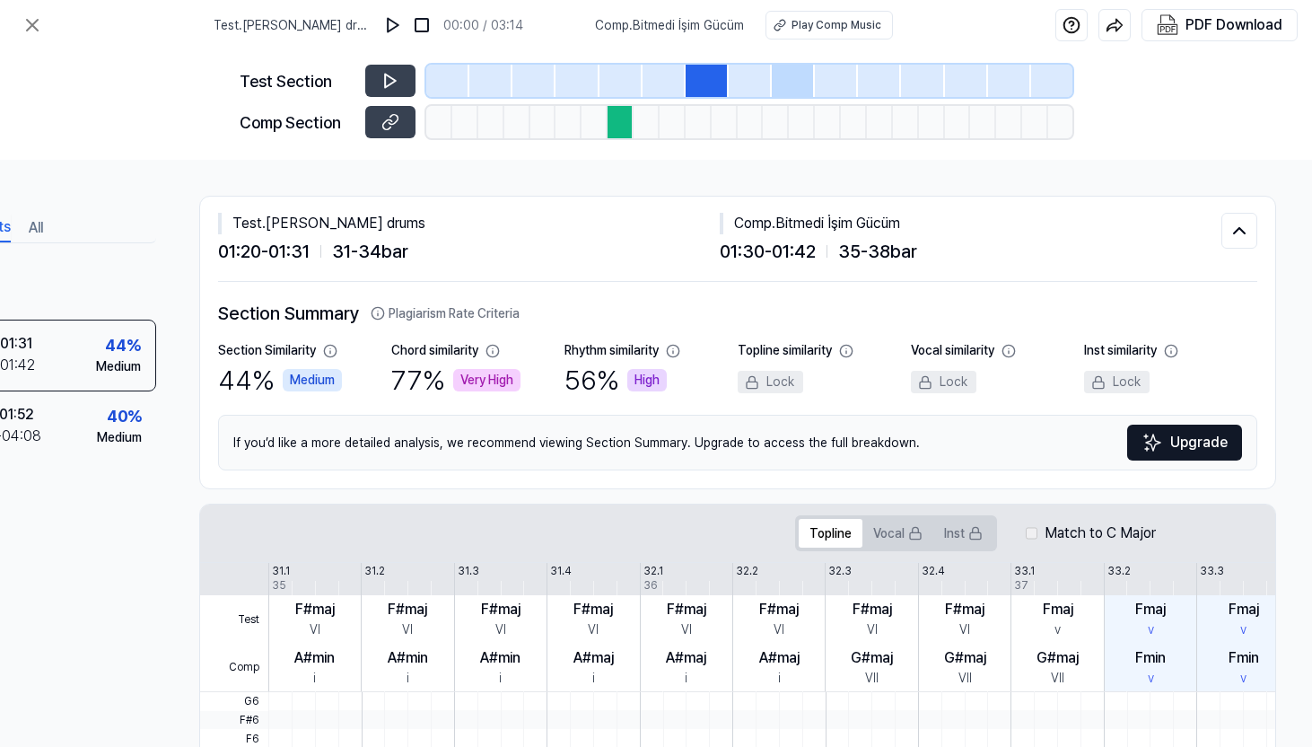
scroll to position [0, 0]
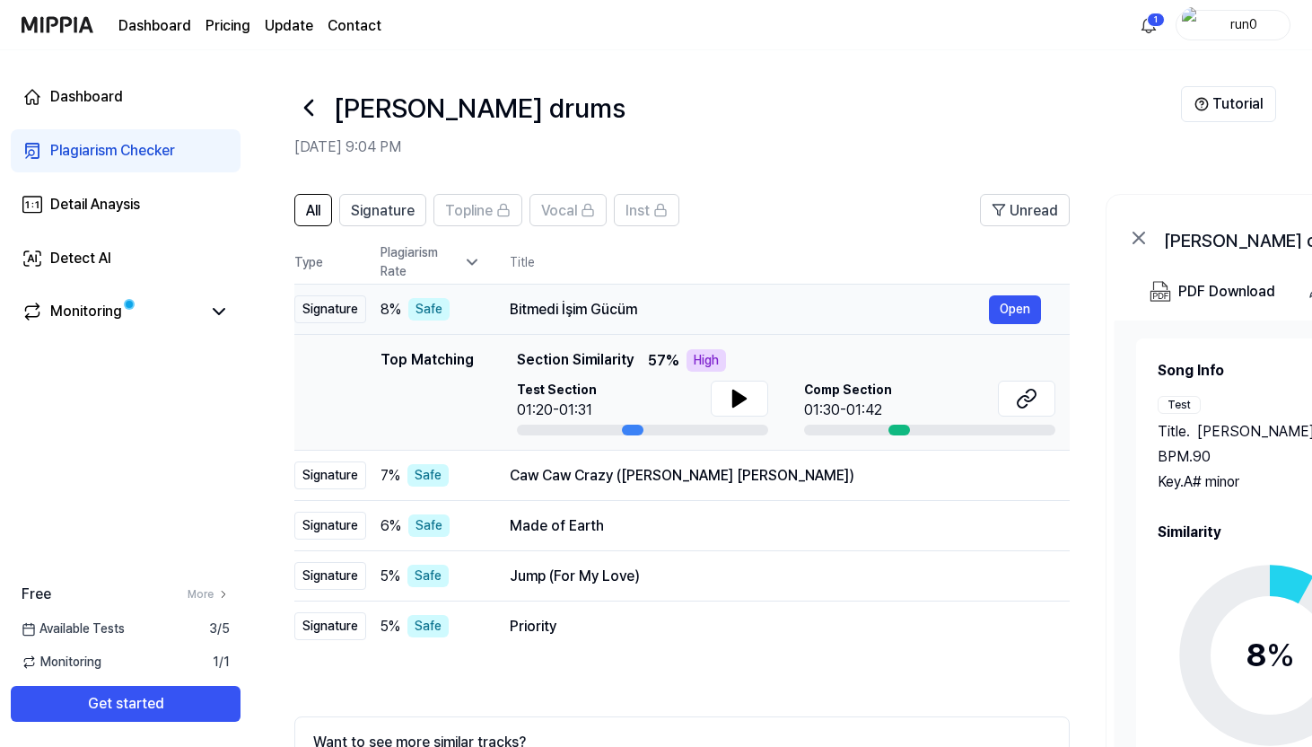
click at [503, 294] on td "Bitmedi İşim Gücüm Open" at bounding box center [775, 310] width 589 height 50
click at [736, 406] on icon at bounding box center [740, 399] width 22 height 22
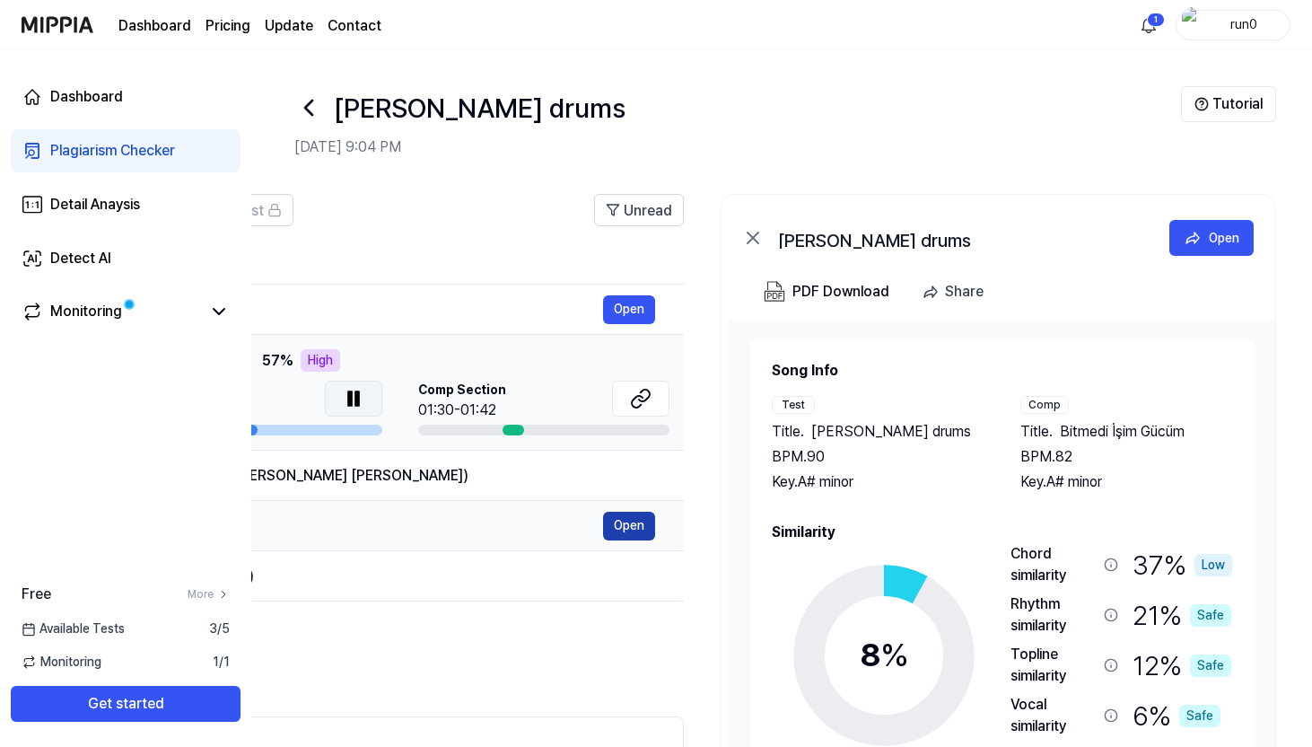
scroll to position [56, 0]
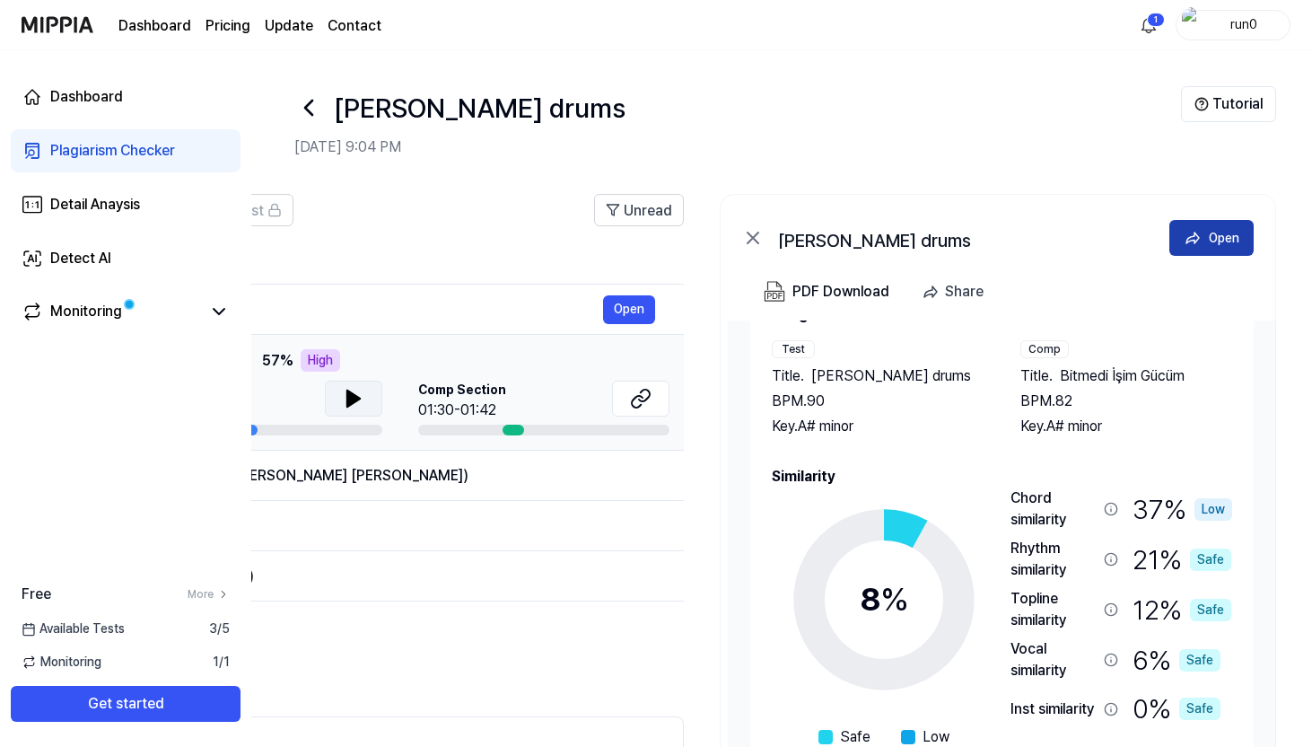
click at [1210, 230] on div "Open" at bounding box center [1224, 238] width 31 height 20
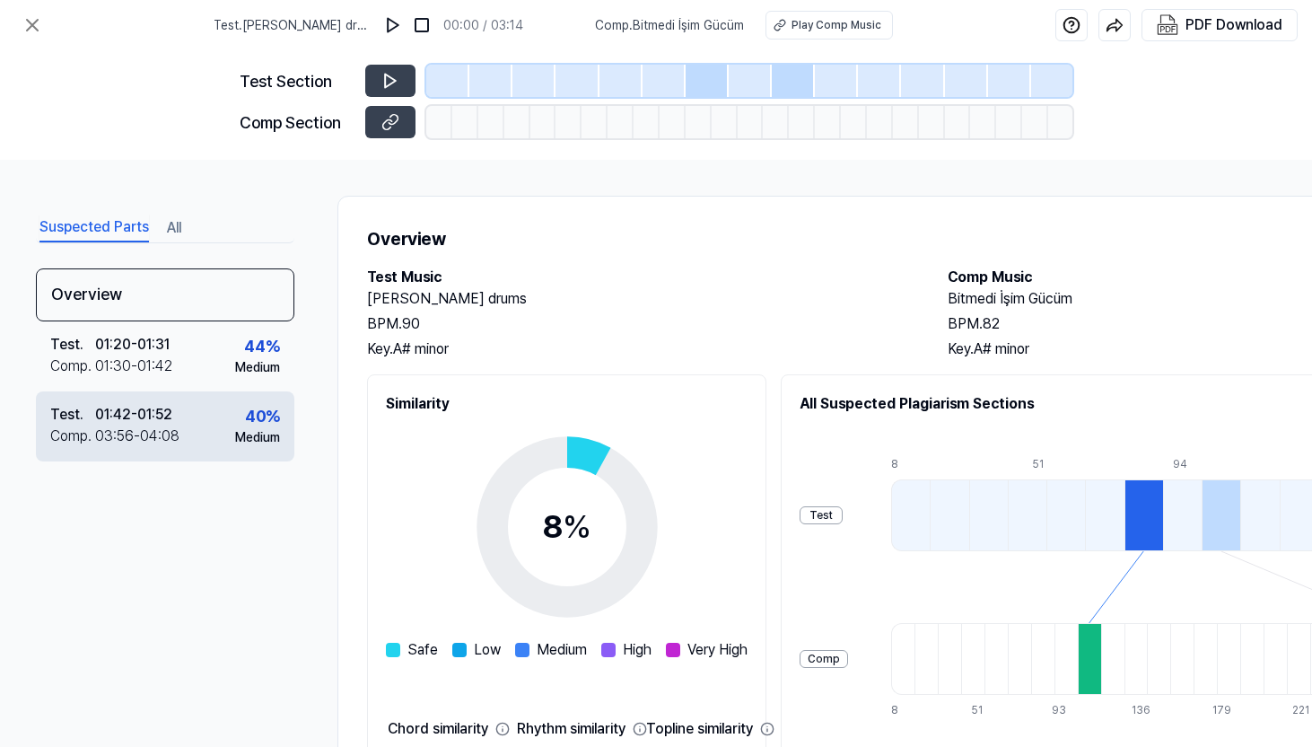
click at [162, 437] on div "03:56 - 04:08" at bounding box center [137, 436] width 84 height 22
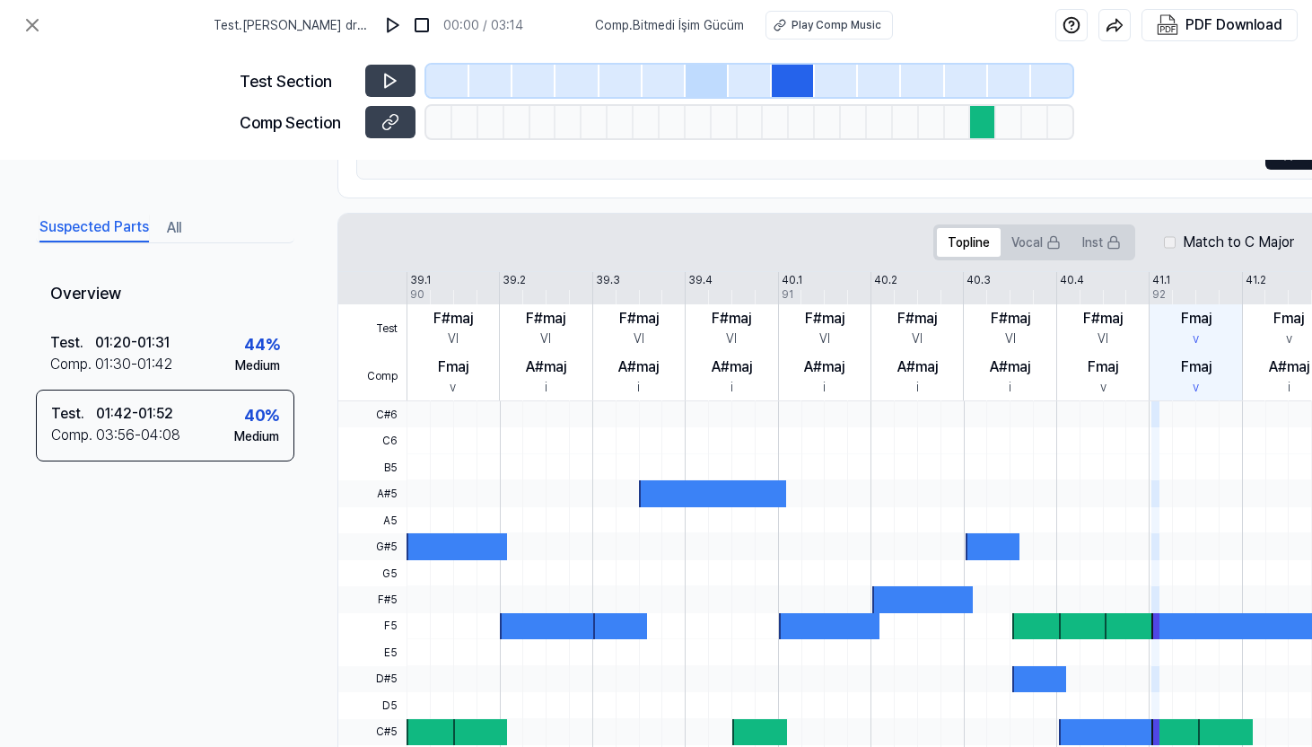
click at [399, 498] on span "A#5" at bounding box center [372, 493] width 68 height 26
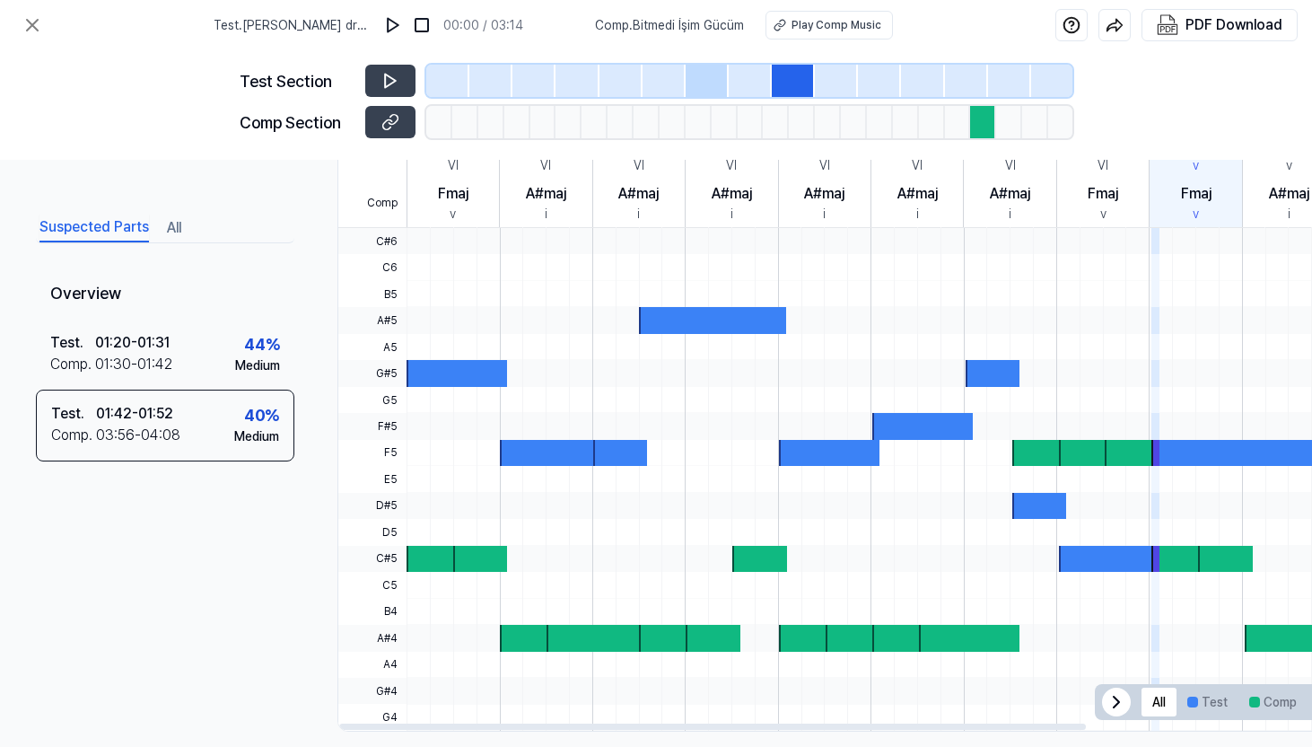
scroll to position [491, 0]
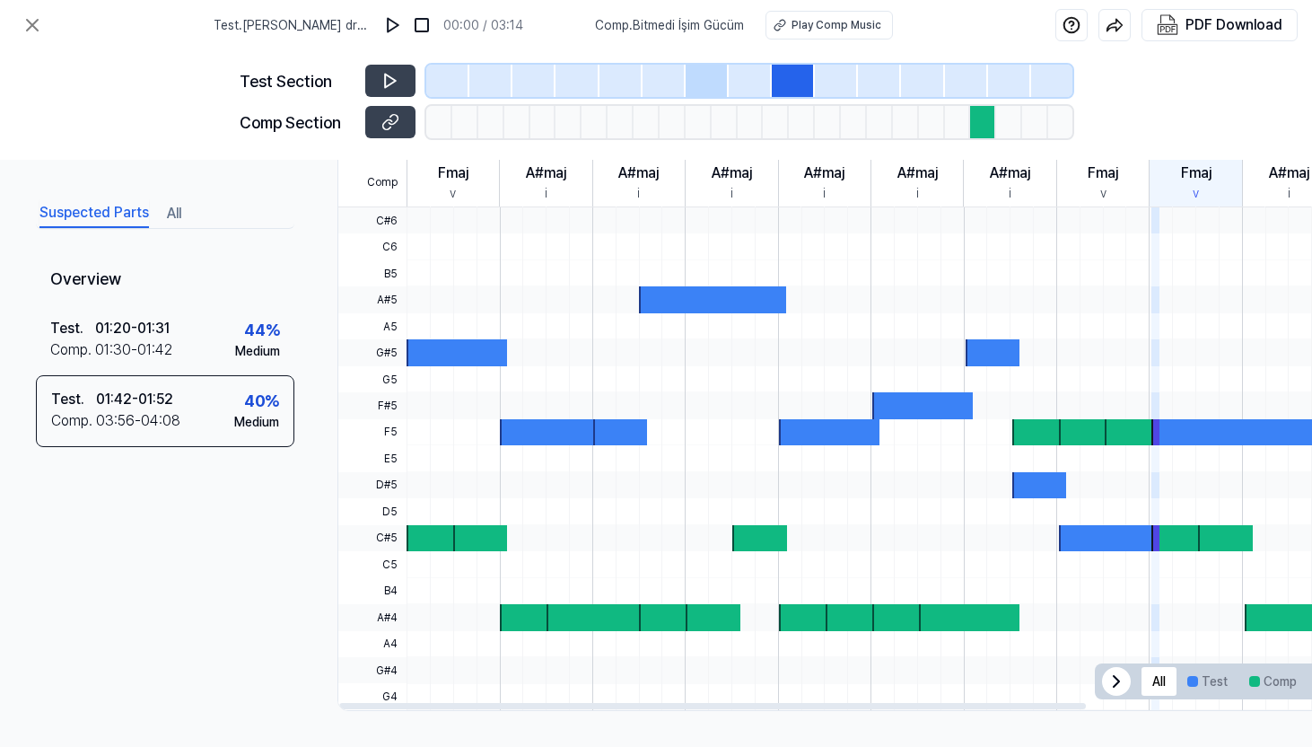
click at [526, 498] on div at bounding box center [1148, 511] width 1483 height 26
click at [1184, 672] on button "Test" at bounding box center [1208, 681] width 62 height 29
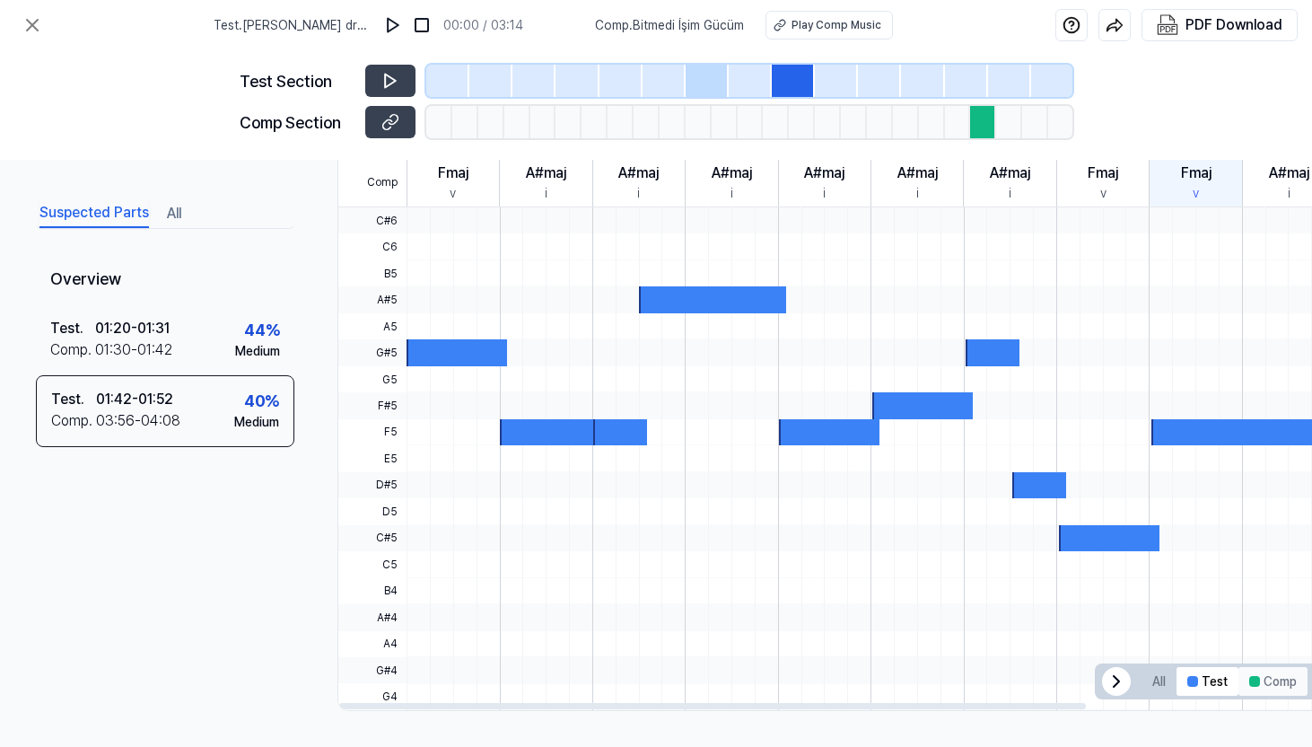
click at [1281, 682] on button "Comp" at bounding box center [1273, 681] width 69 height 29
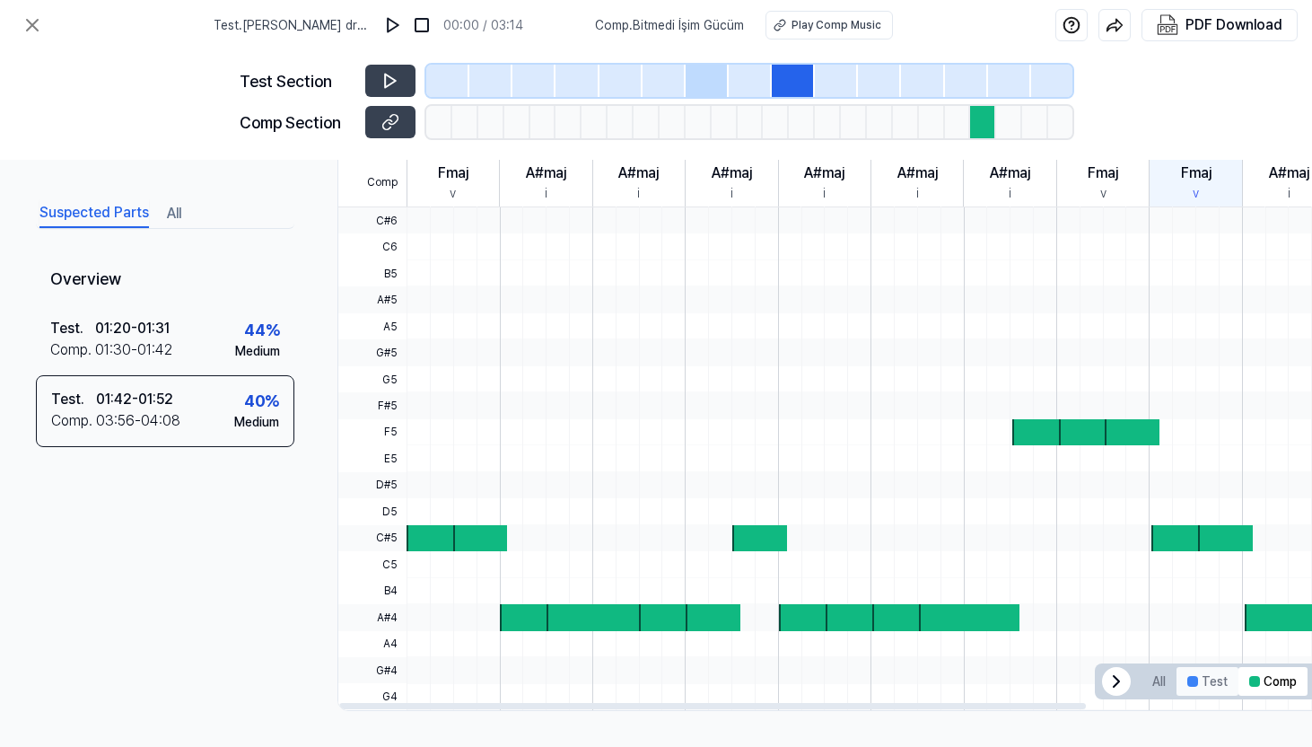
click at [1196, 679] on button "Test" at bounding box center [1208, 681] width 62 height 29
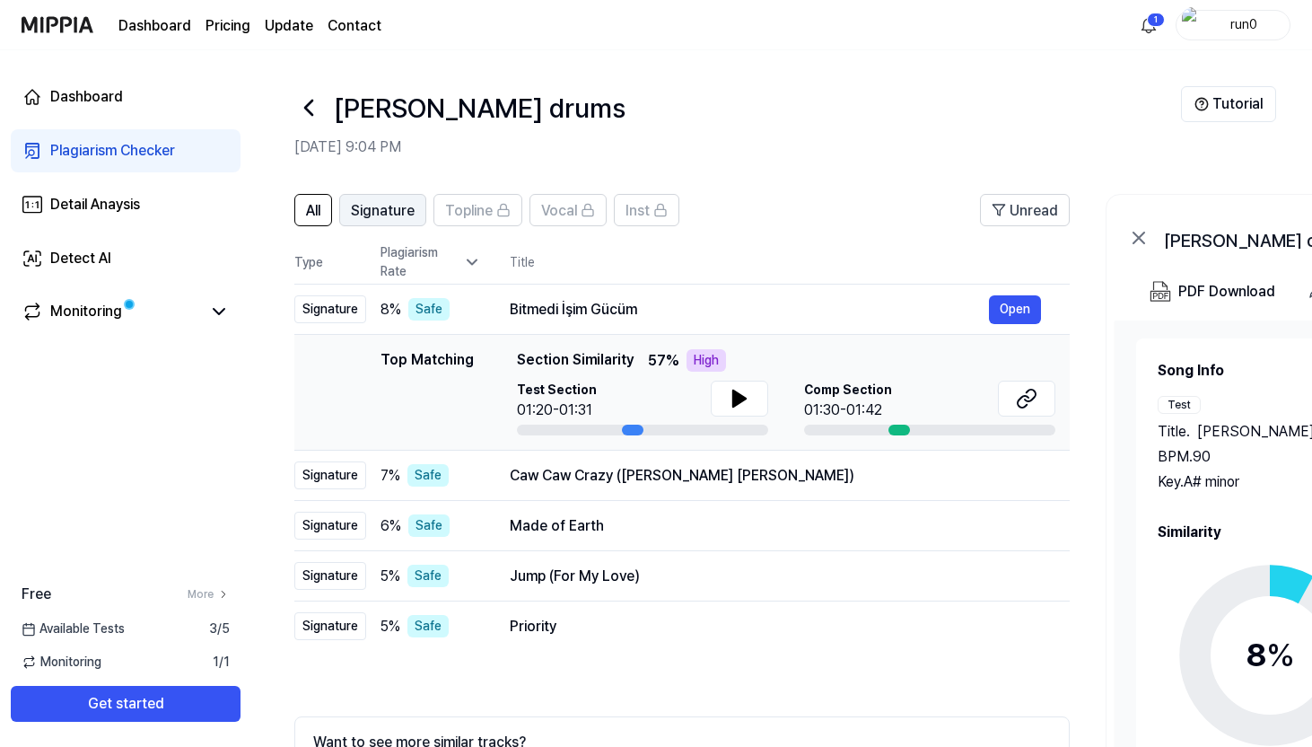
click at [387, 216] on span "Signature" at bounding box center [383, 211] width 64 height 22
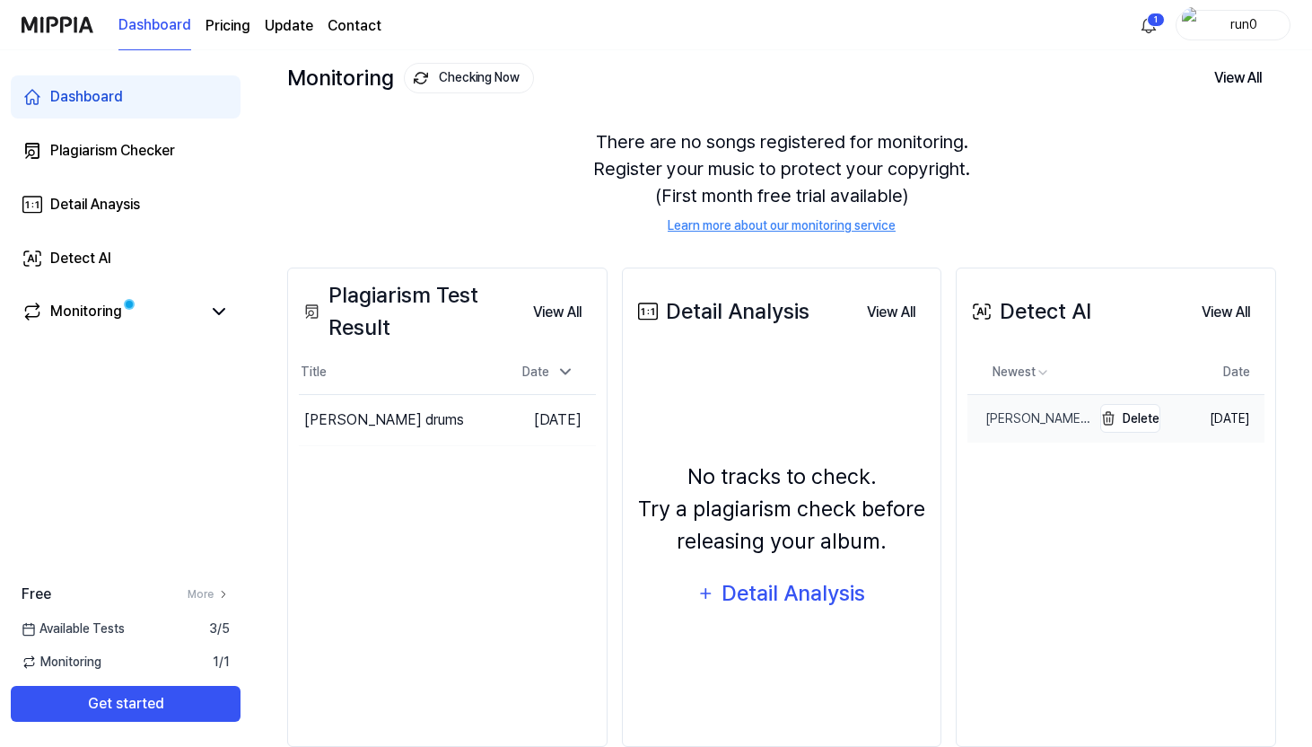
click at [1074, 417] on link "[PERSON_NAME] drums" at bounding box center [1030, 419] width 124 height 48
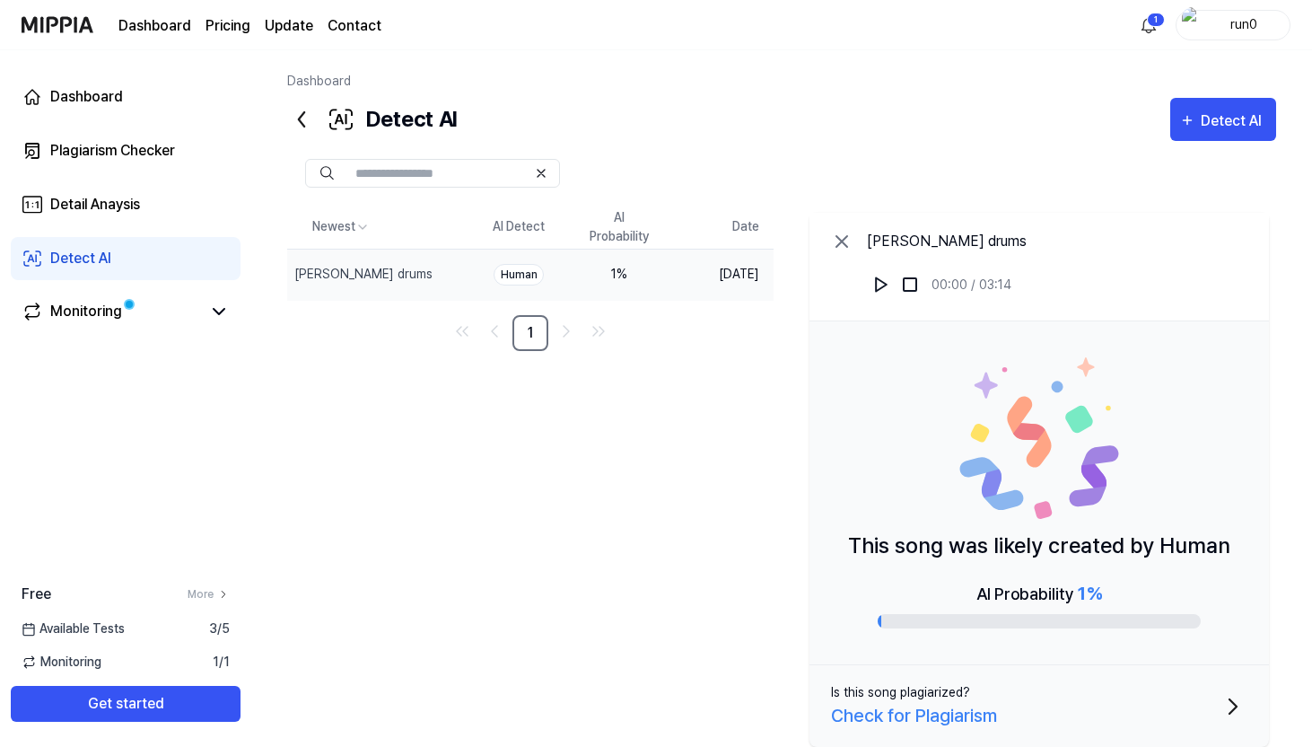
scroll to position [108, 0]
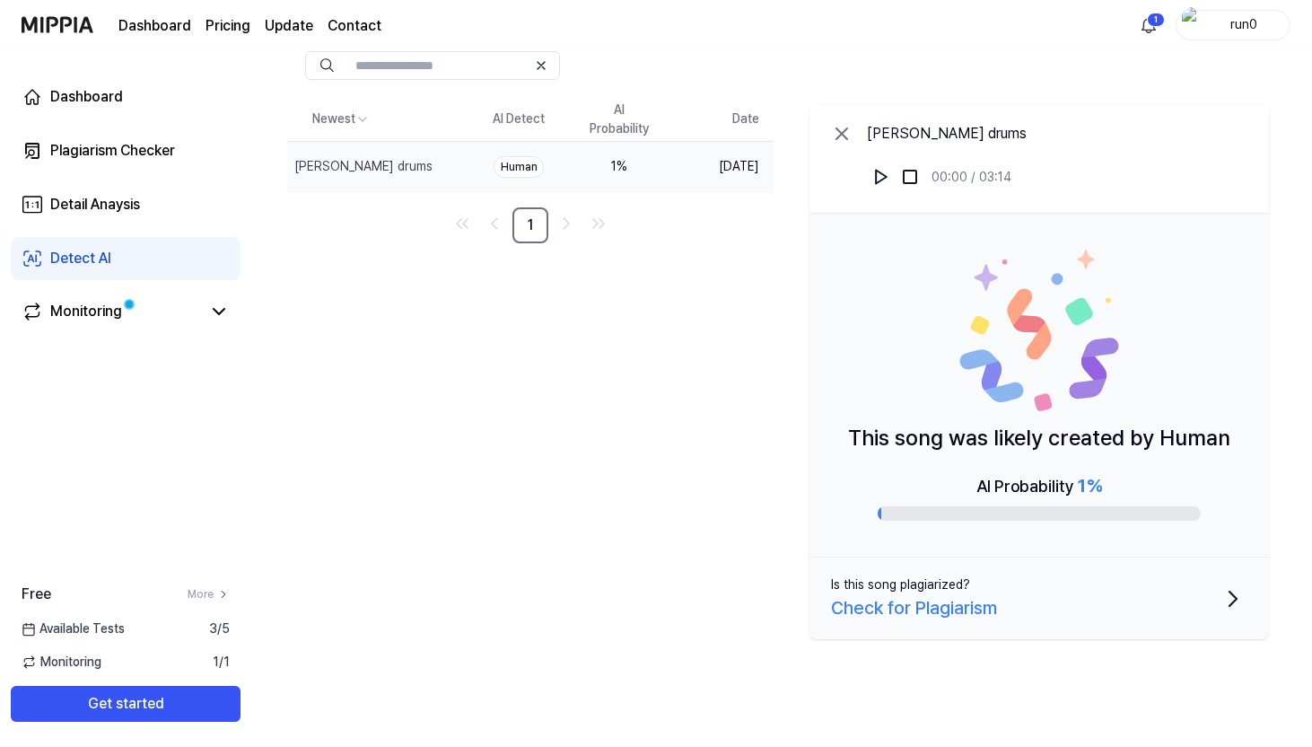
click at [1111, 591] on button "Is this song plagiarized? Check for Plagiarism" at bounding box center [1040, 598] width 460 height 82
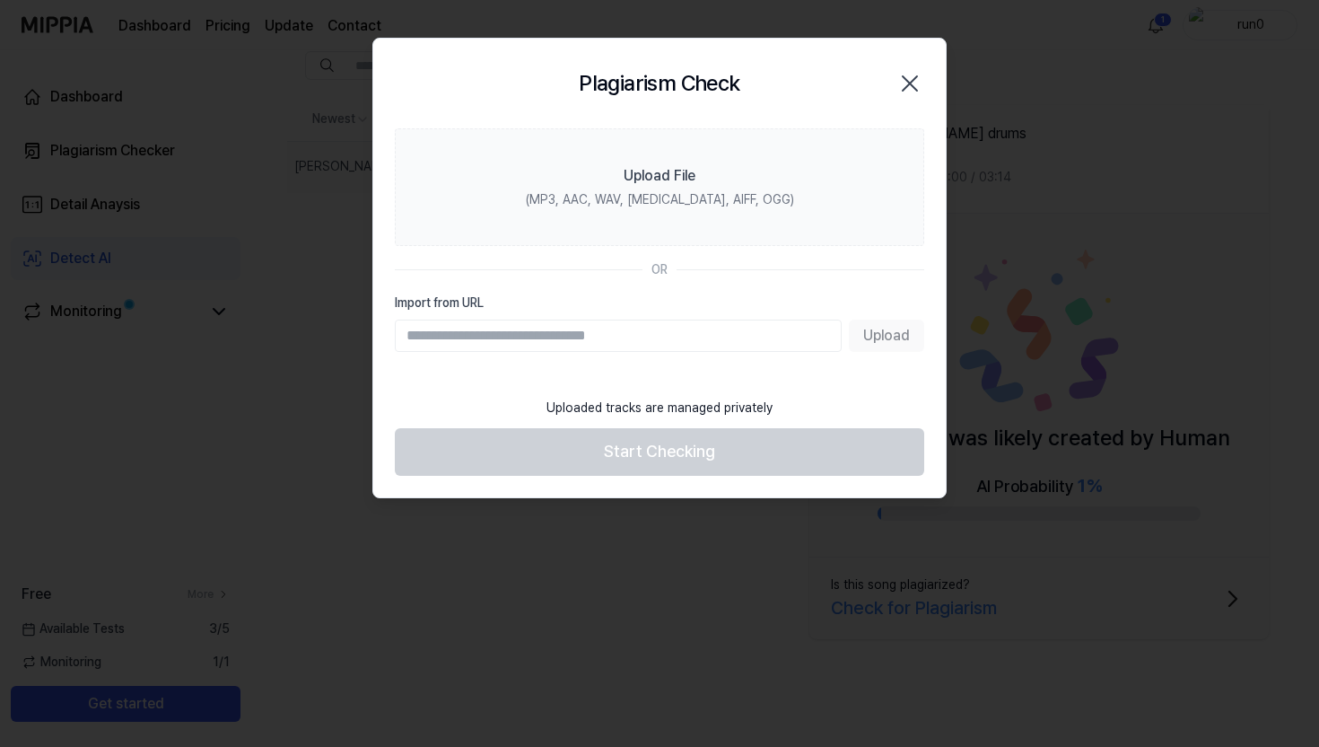
click at [908, 62] on div "Plagiarism Check Close" at bounding box center [660, 83] width 530 height 47
click at [916, 66] on div "Plagiarism Check Close" at bounding box center [660, 83] width 530 height 47
click at [916, 76] on icon "button" at bounding box center [910, 83] width 14 height 14
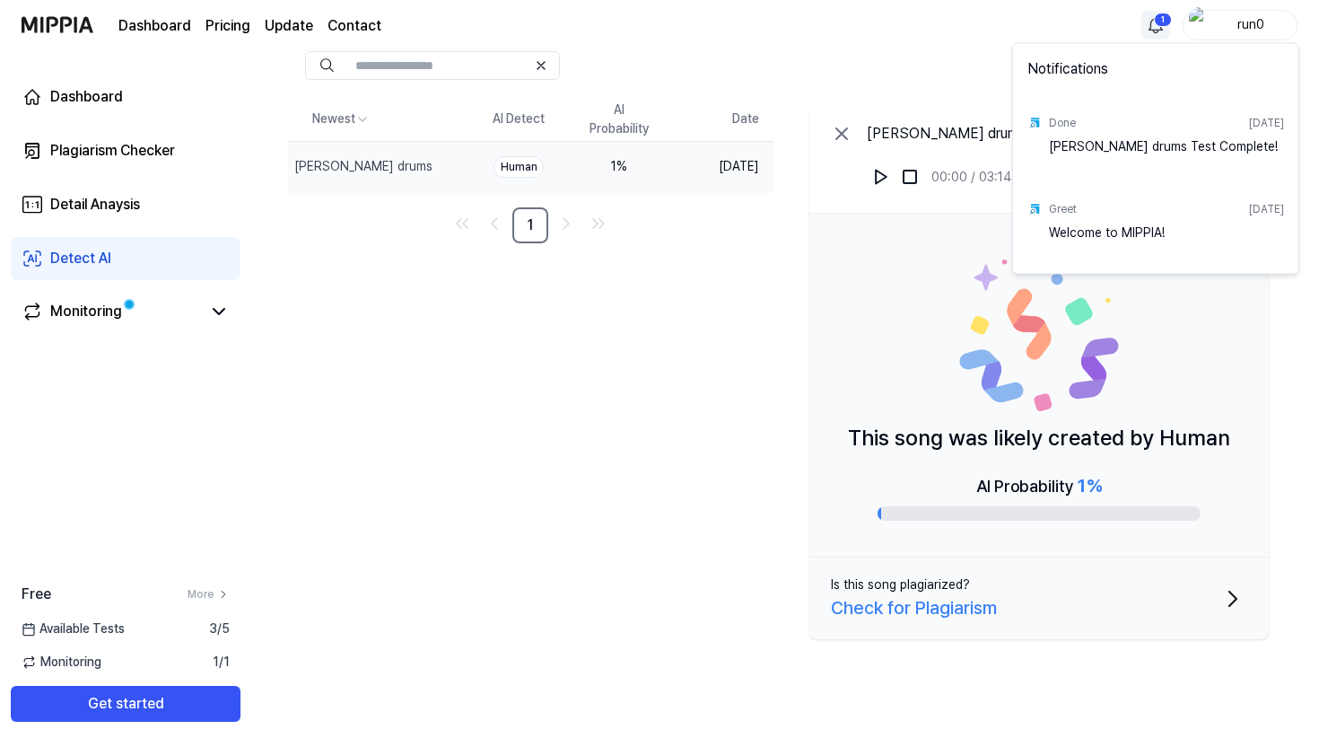
click at [1143, 22] on html "Dashboard Pricing Update Contact 1 run0 Dashboard Plagiarism Checker Detail Ana…" at bounding box center [659, 265] width 1319 height 747
click at [890, 53] on html "Dashboard Pricing Update Contact run0 Dashboard Plagiarism Checker Detail Anays…" at bounding box center [659, 265] width 1319 height 747
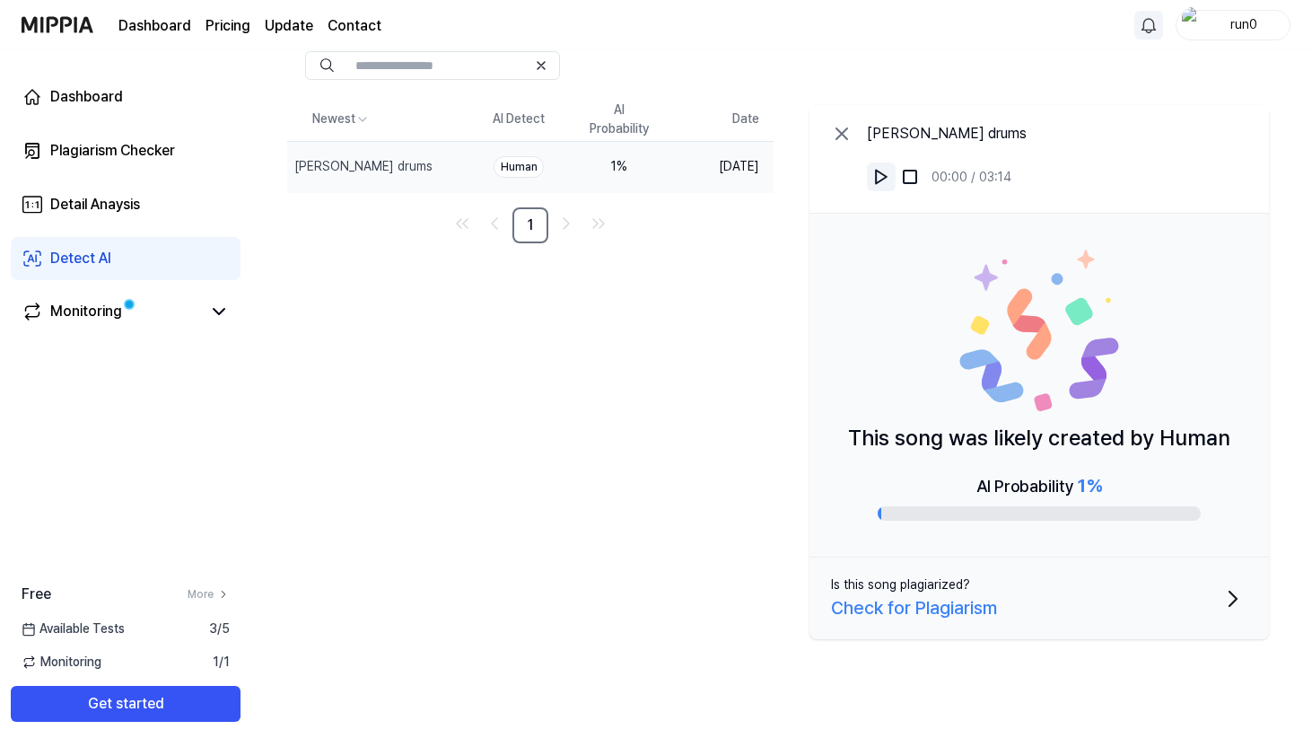
click at [879, 169] on img at bounding box center [881, 177] width 18 height 18
